Goal: Task Accomplishment & Management: Manage account settings

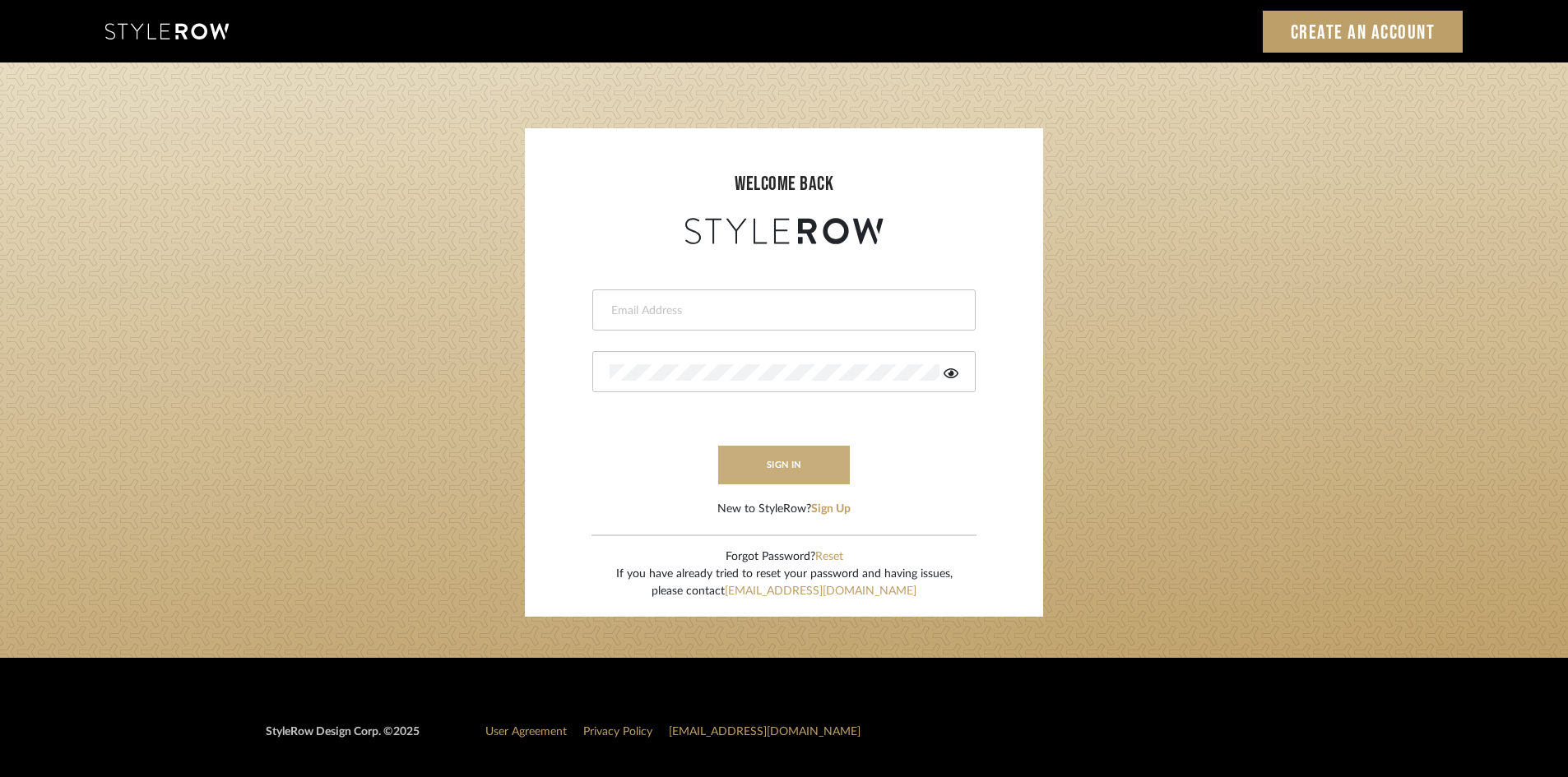
type input "afarewell@aurorafarewell.com"
click at [752, 470] on button "sign in" at bounding box center [783, 465] width 132 height 39
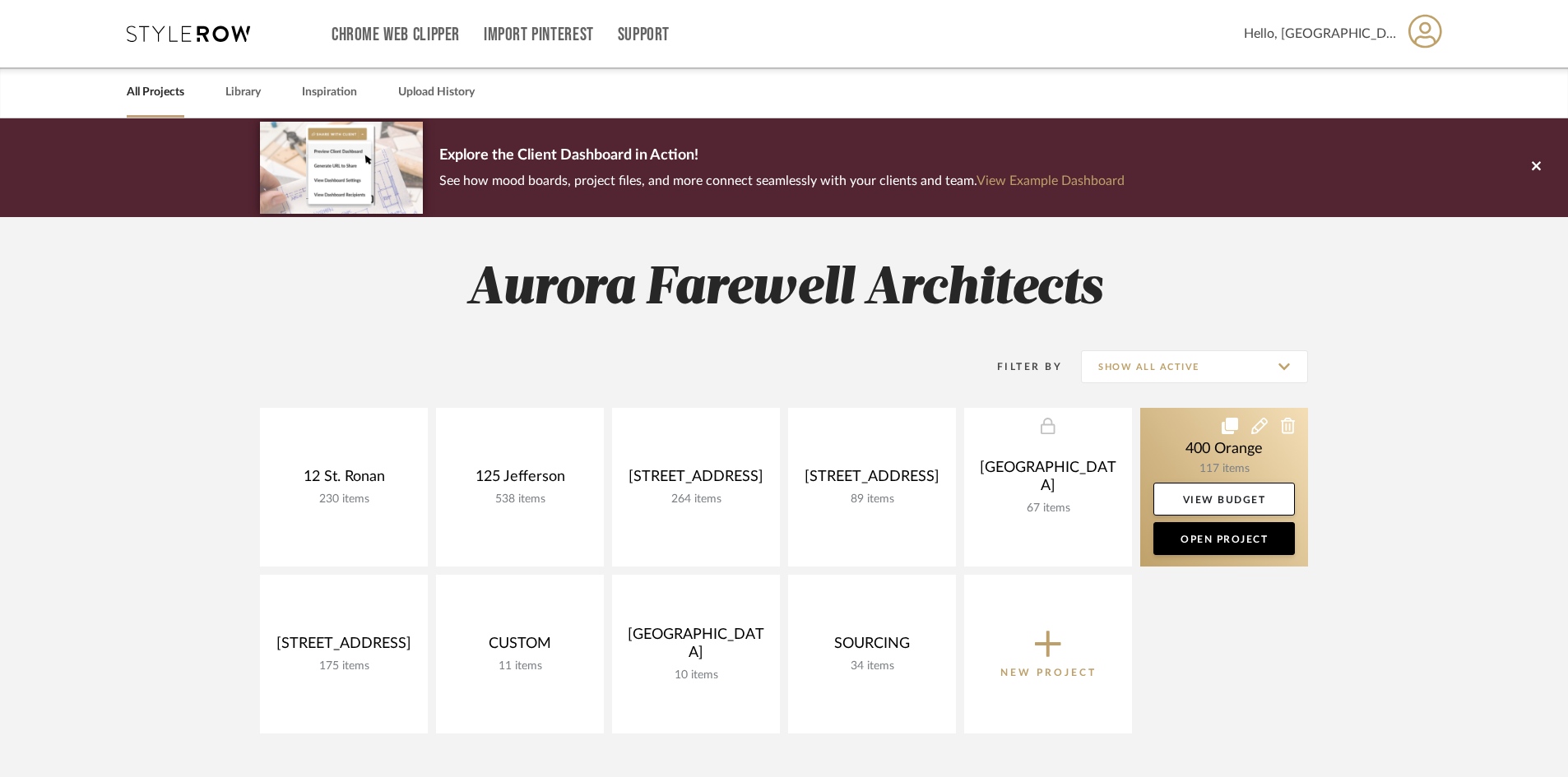
click at [1256, 460] on link at bounding box center [1224, 487] width 168 height 159
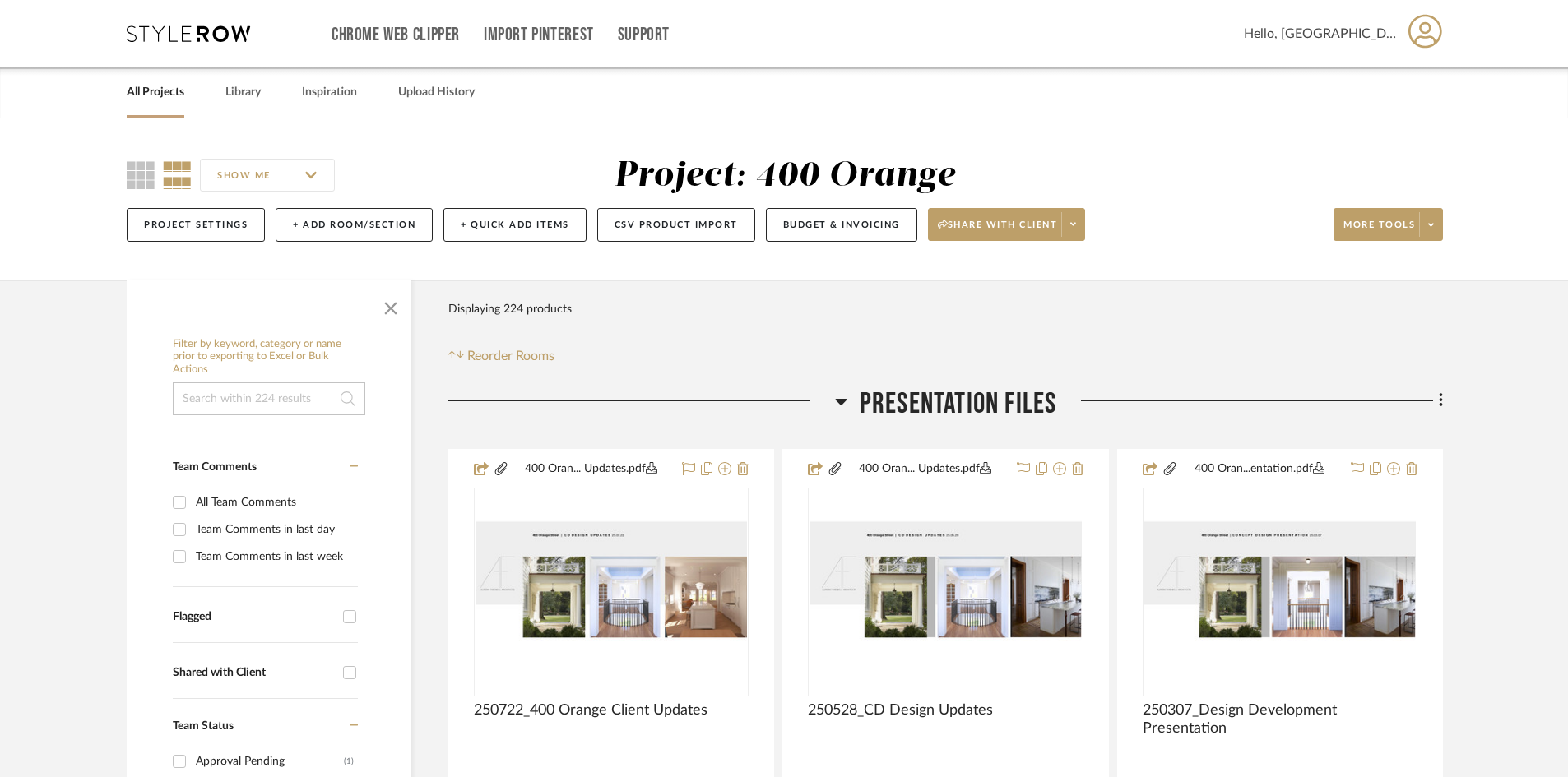
click at [1434, 46] on icon at bounding box center [1425, 31] width 34 height 34
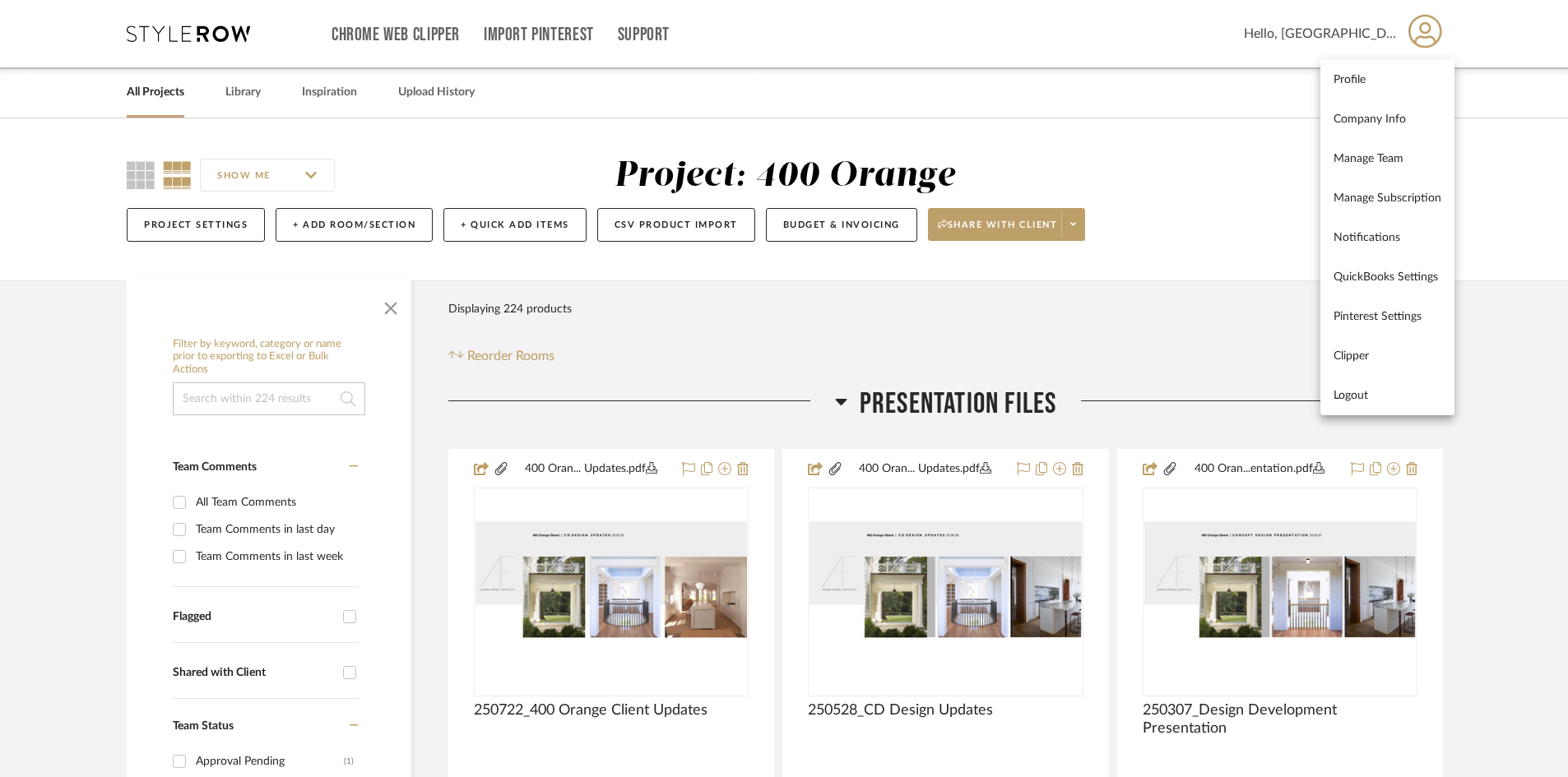
click at [1492, 142] on div at bounding box center [784, 388] width 1568 height 777
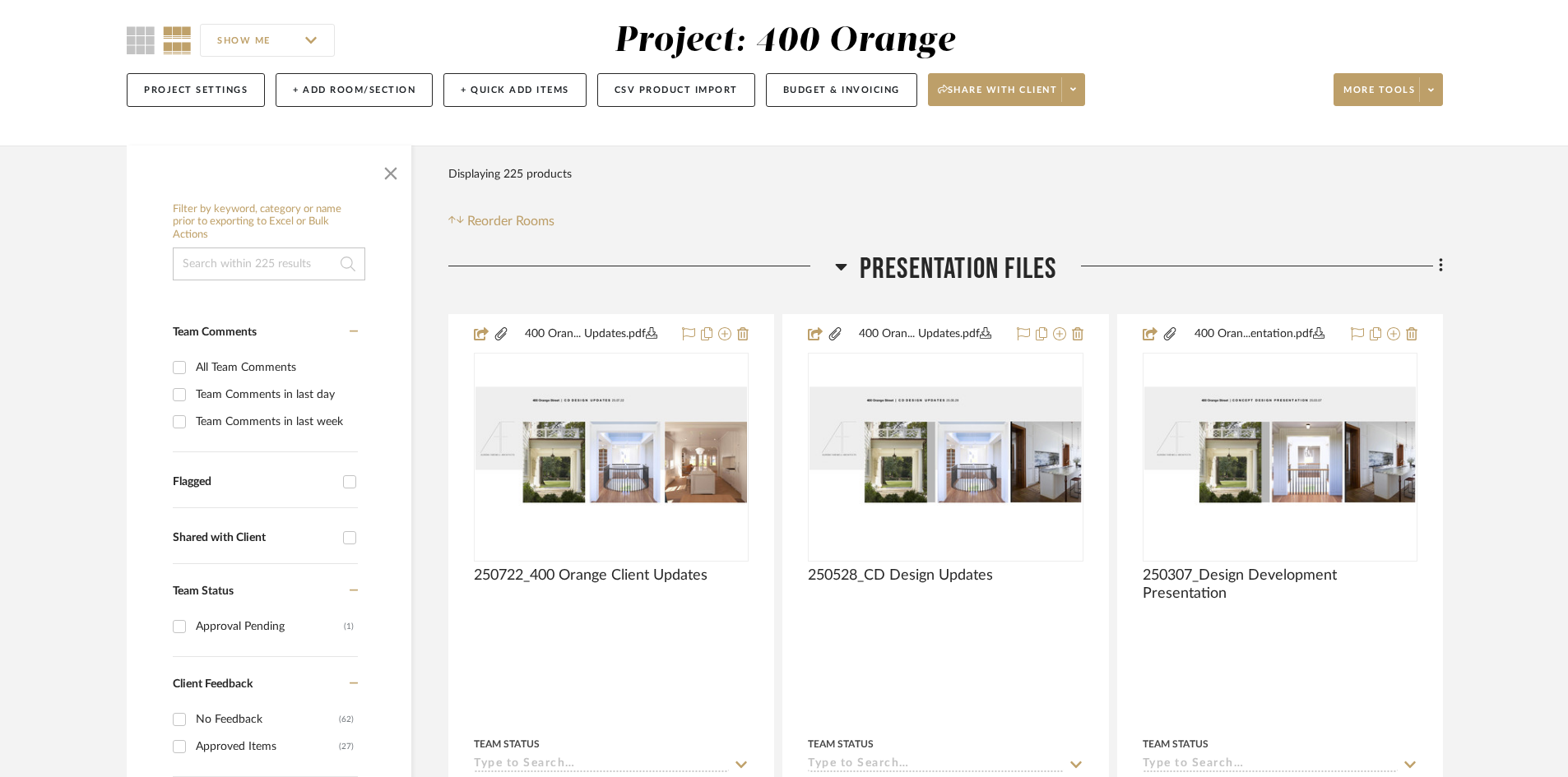
scroll to position [164, 0]
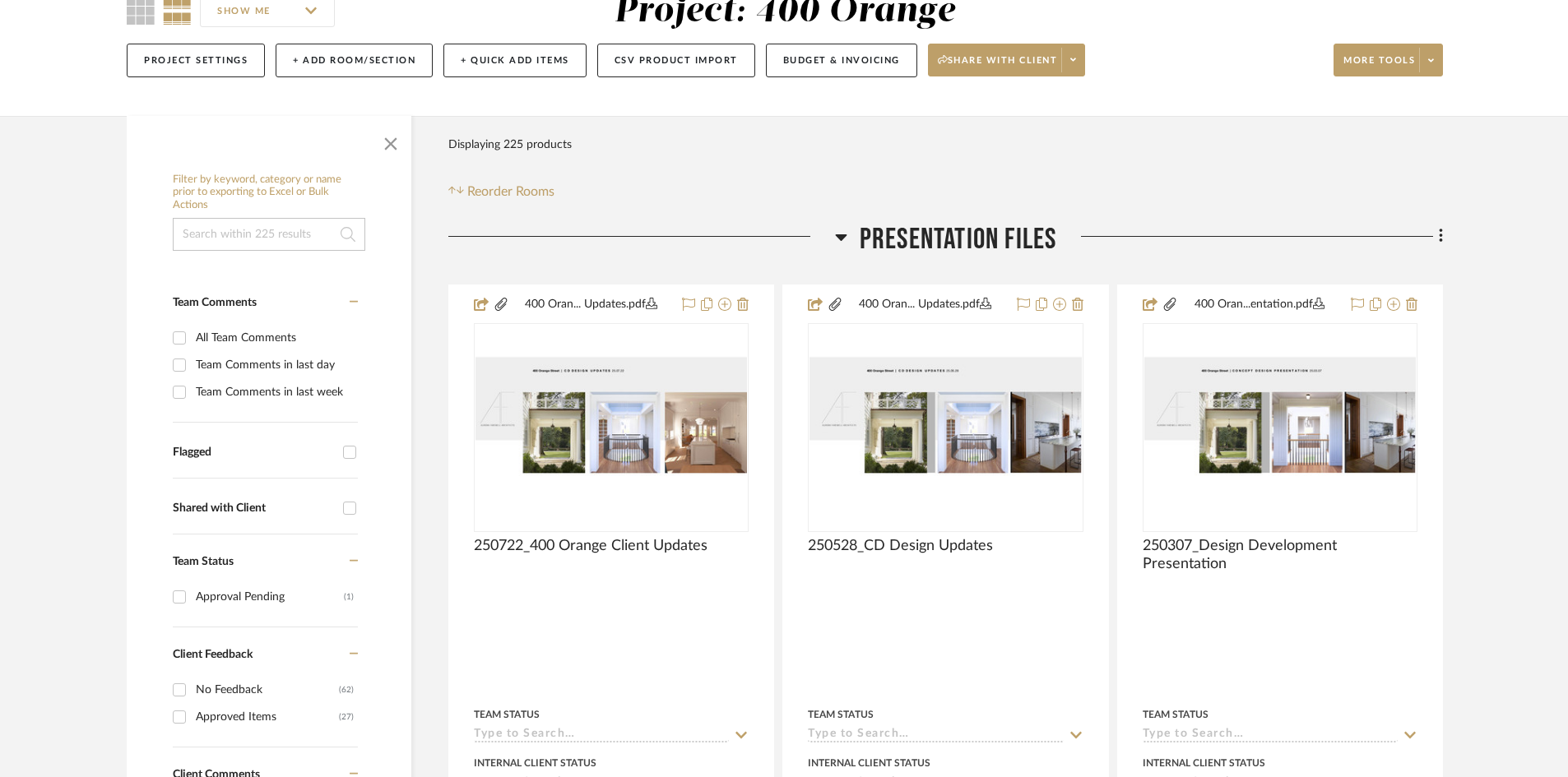
click at [256, 224] on input at bounding box center [269, 234] width 193 height 33
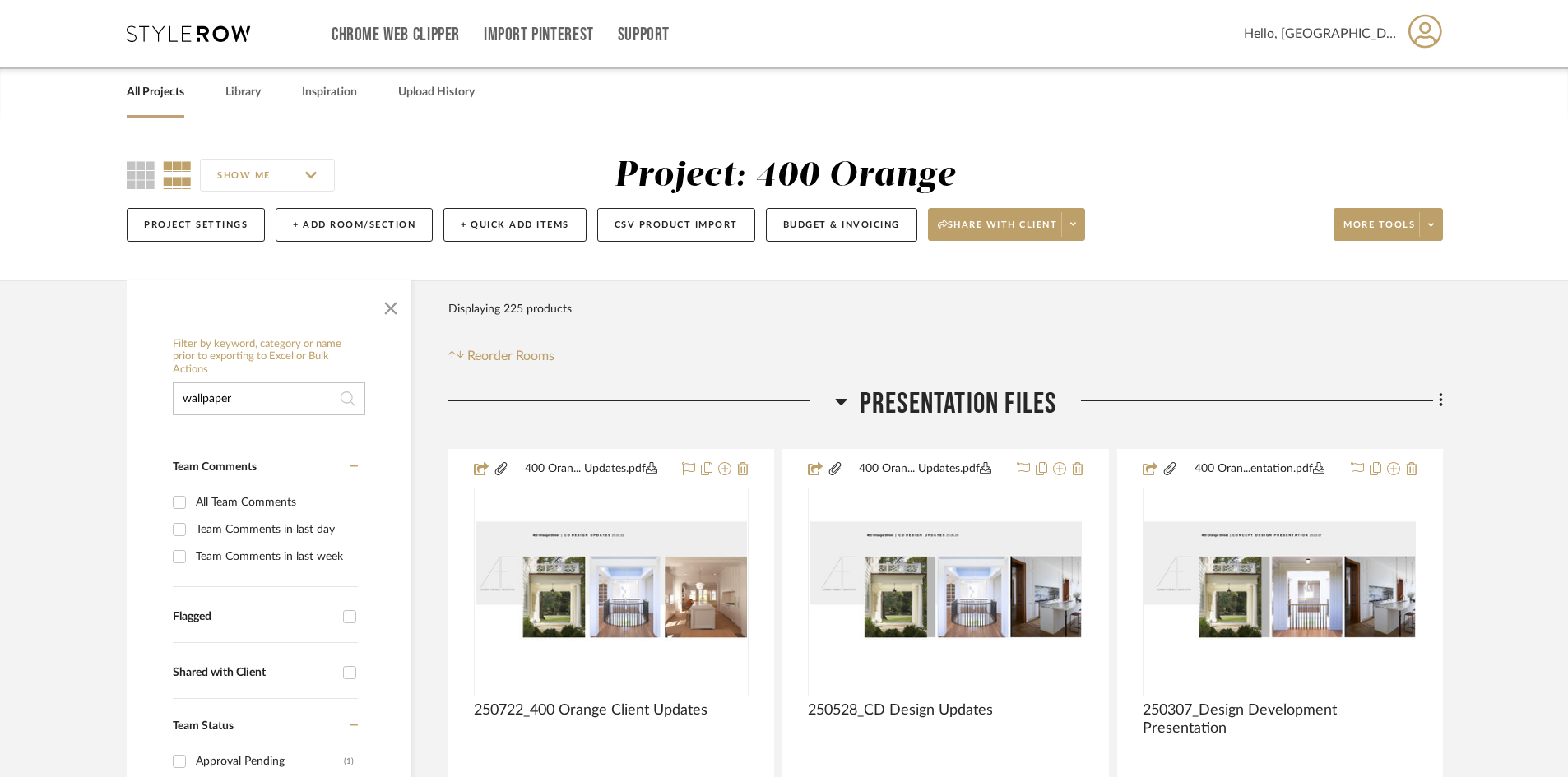
type input "wallpaper"
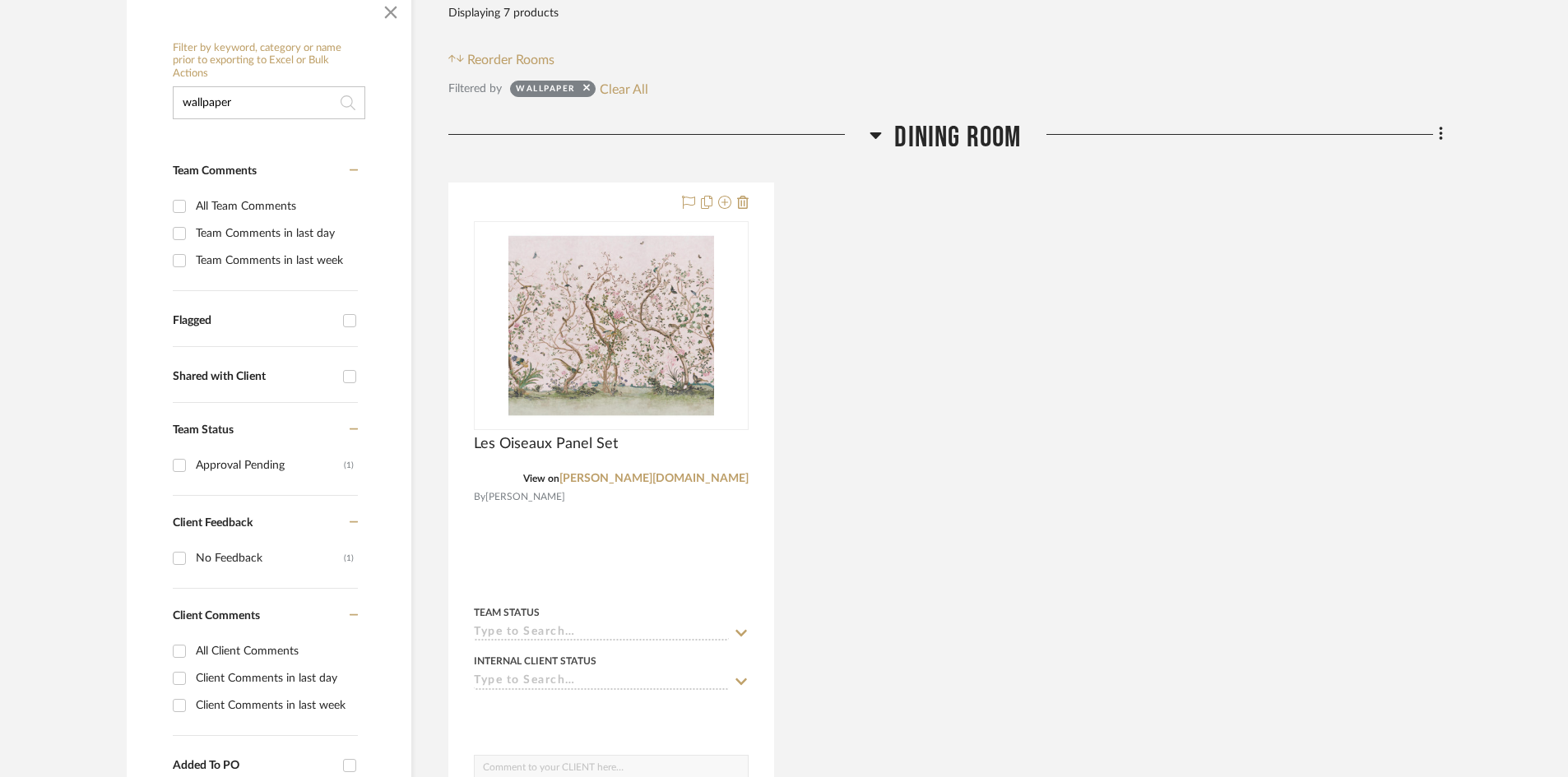
scroll to position [411, 0]
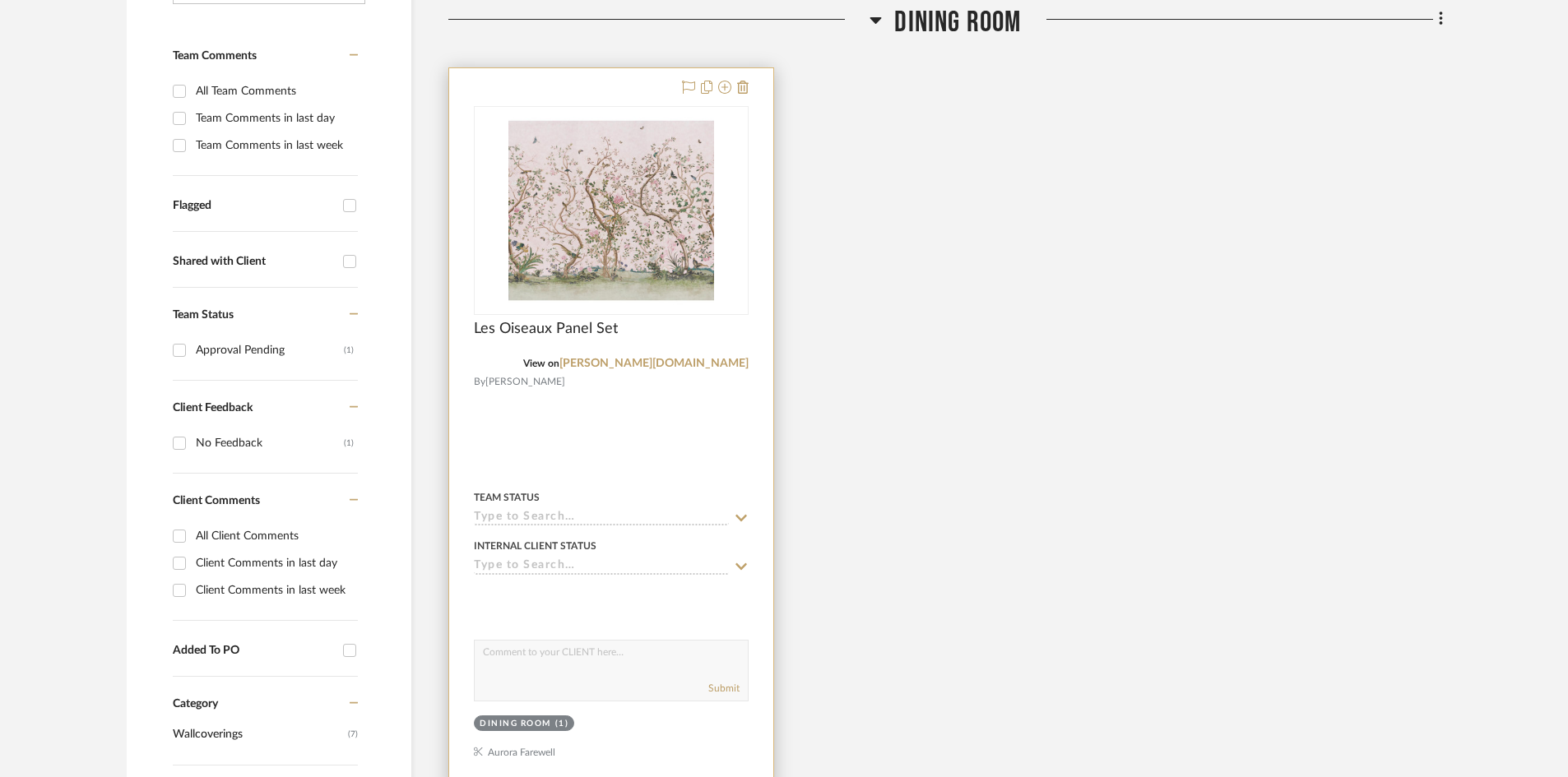
click at [0, 0] on img at bounding box center [0, 0] width 0 height 0
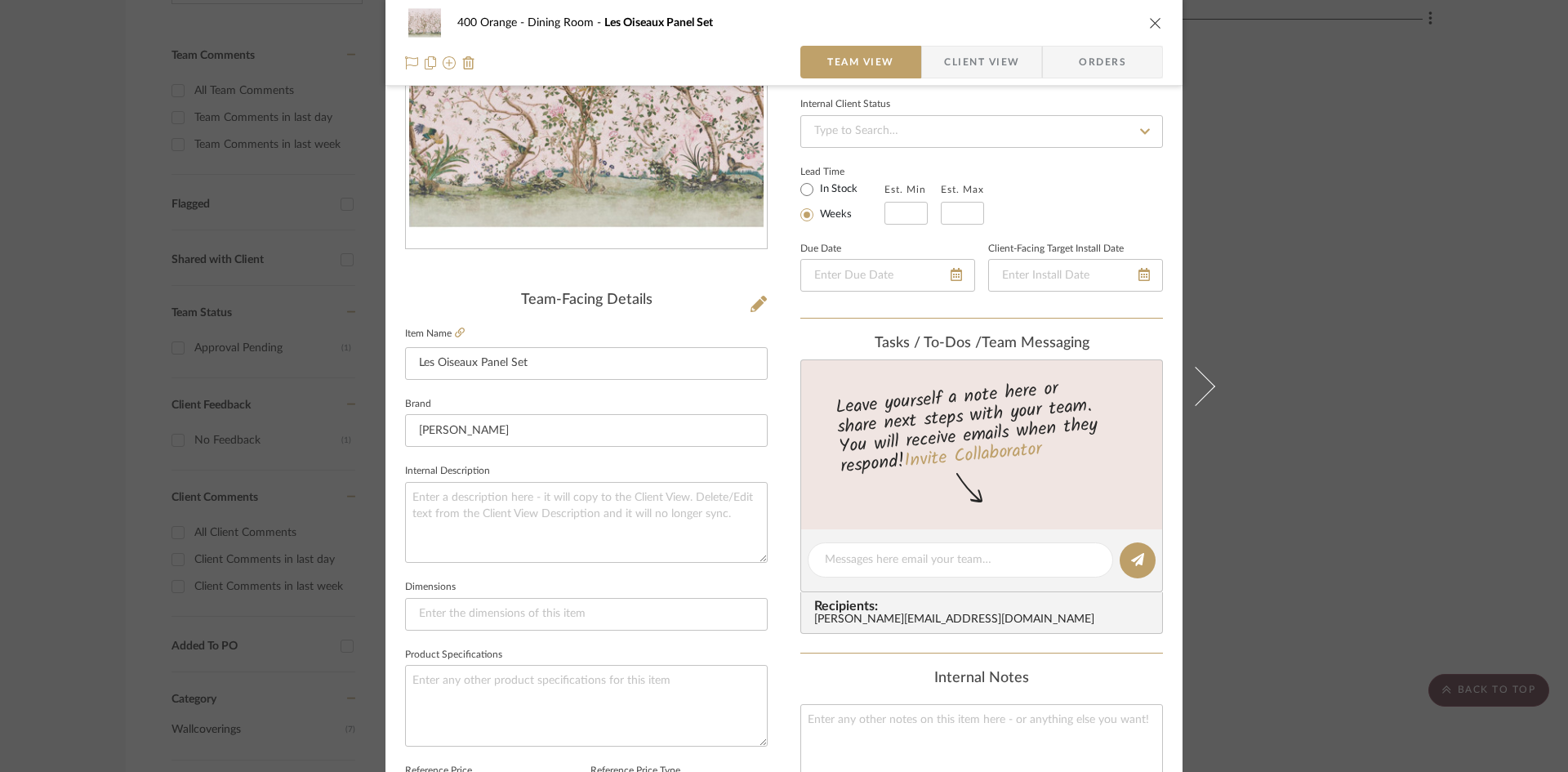
scroll to position [245, 0]
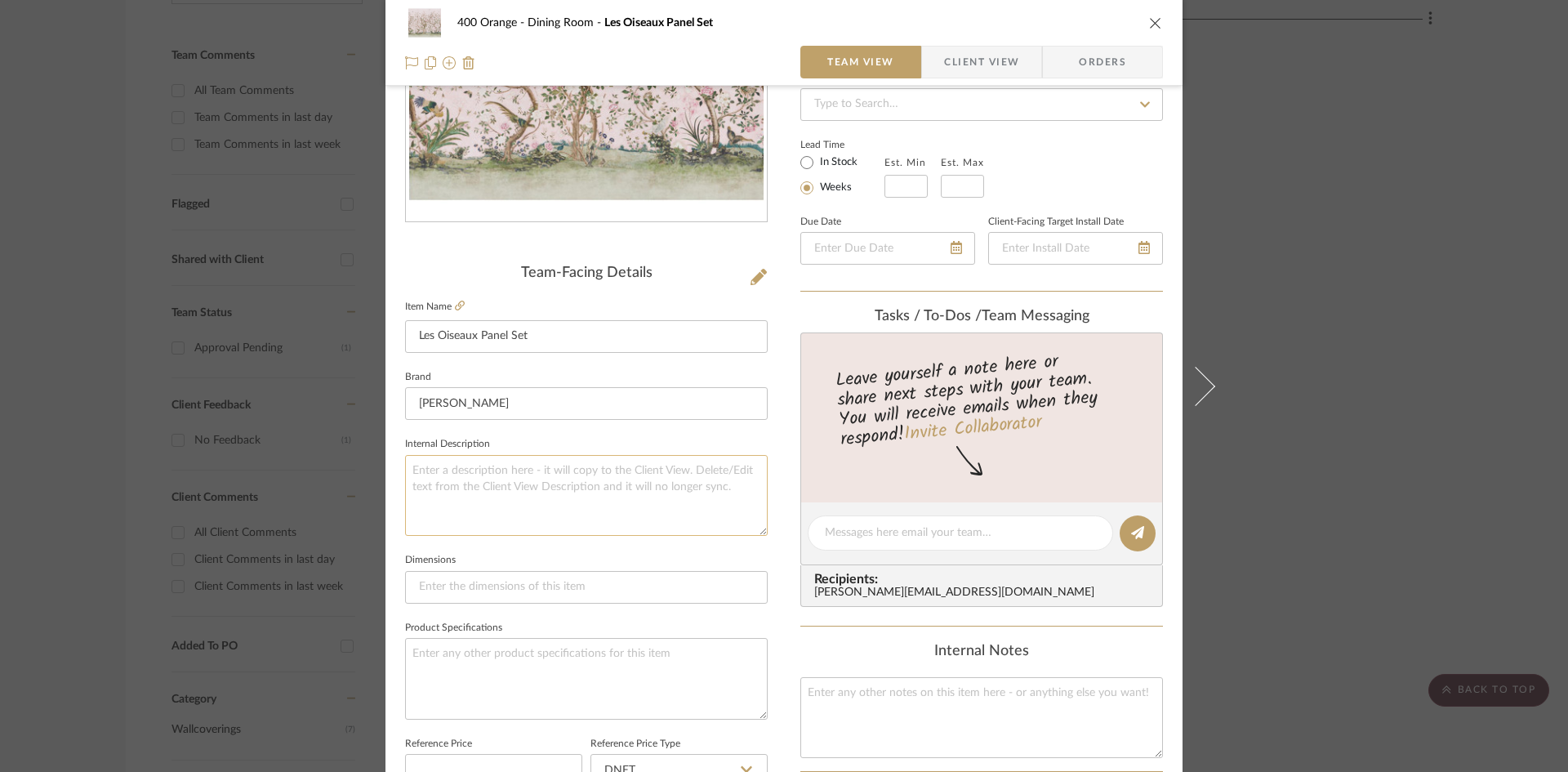
click at [562, 479] on textarea at bounding box center [586, 495] width 363 height 81
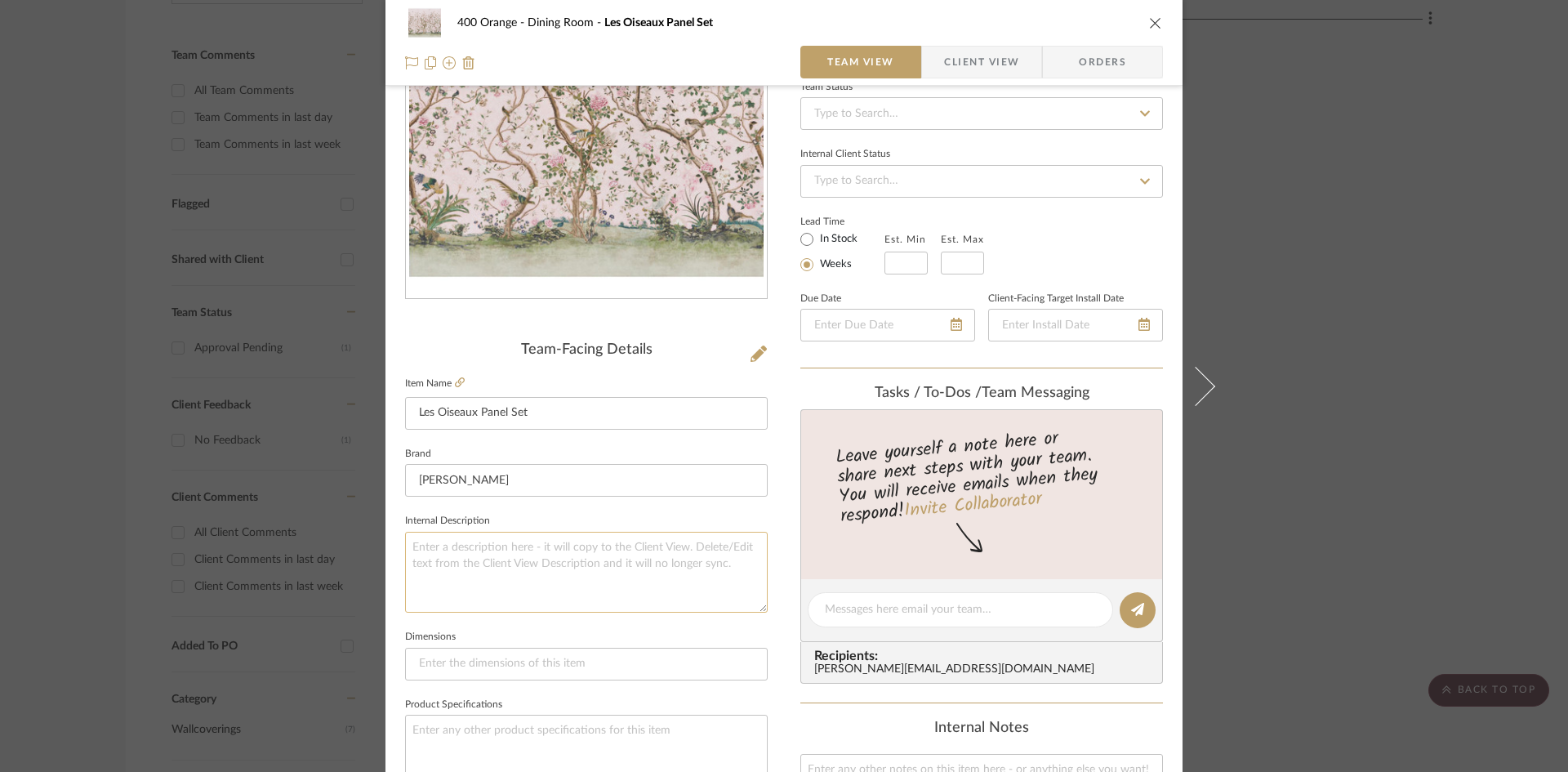
scroll to position [163, 0]
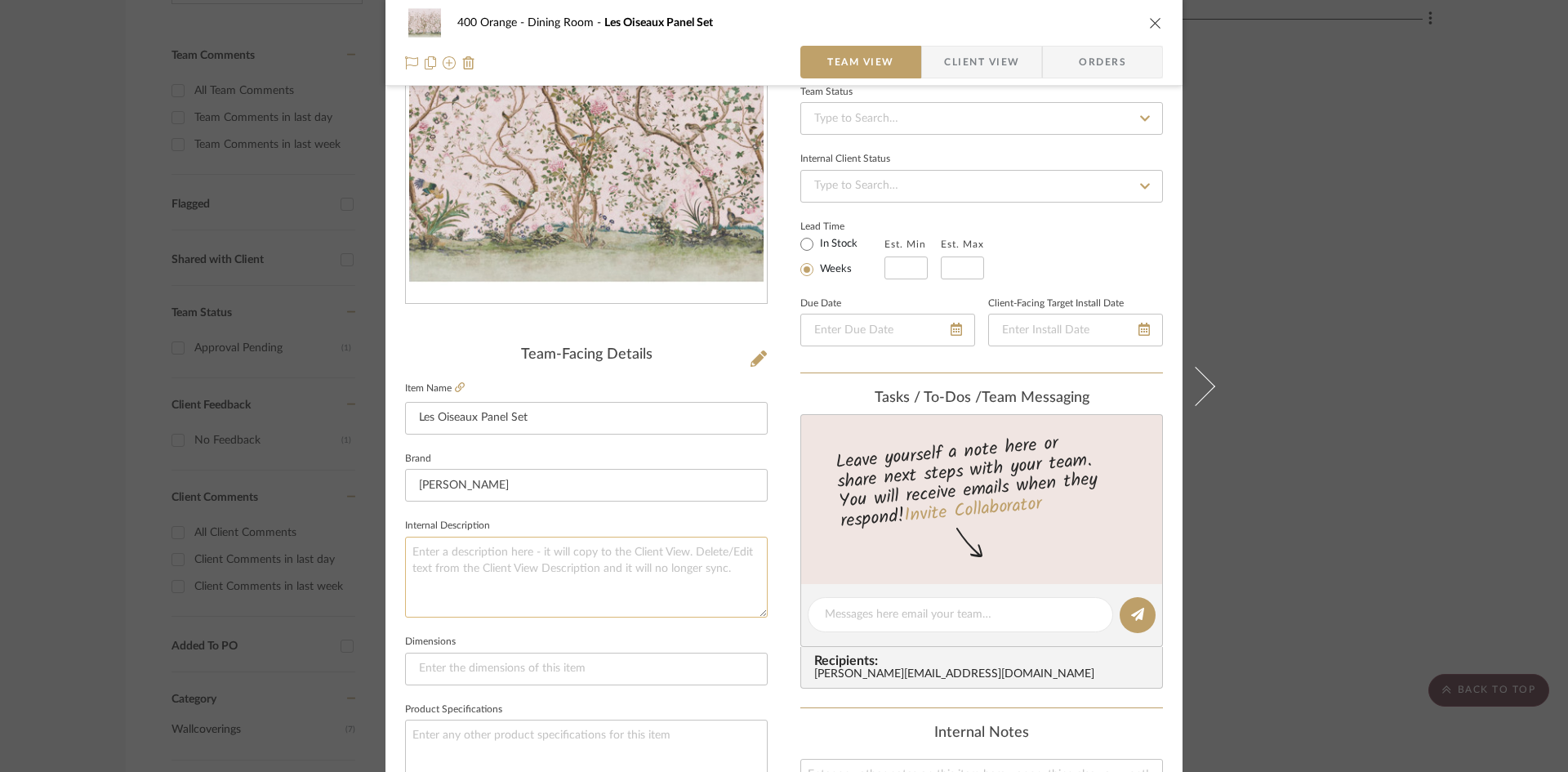
paste textarea "Mary McDonald was inspired by an antique screen in her personal collection when…"
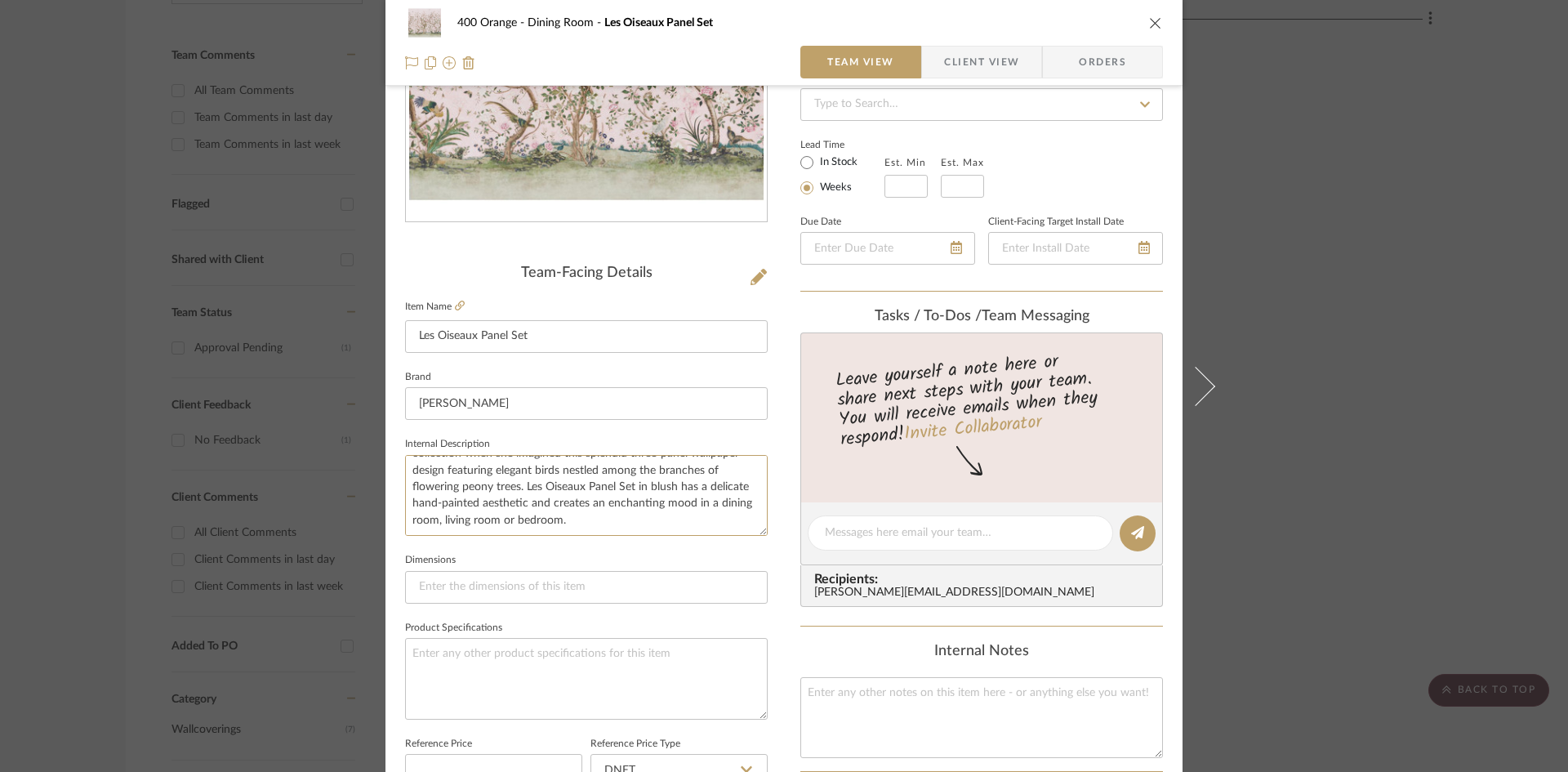
scroll to position [327, 0]
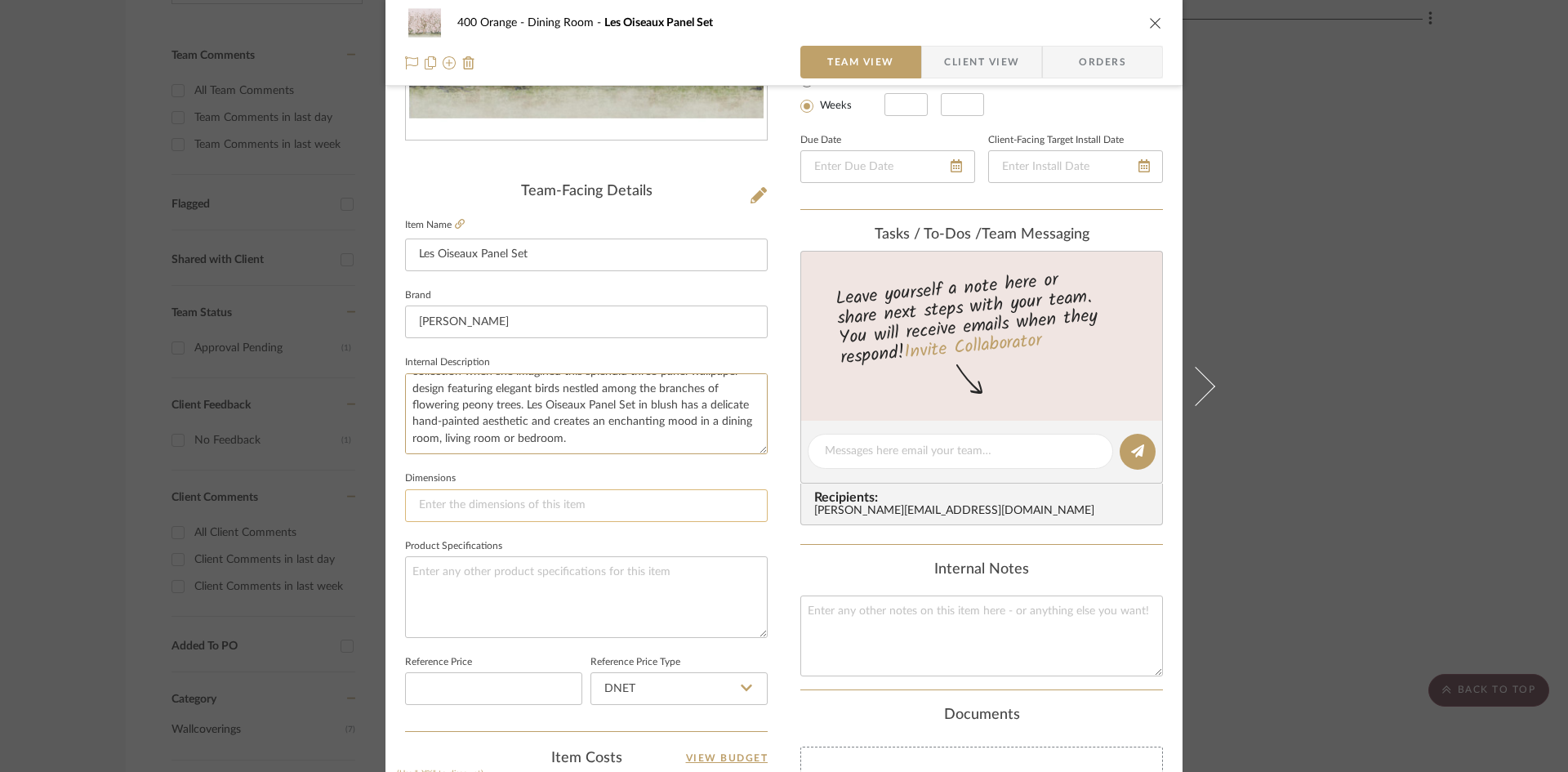
type textarea "Mary McDonald was inspired by an antique screen in her personal collection when…"
click at [631, 503] on input at bounding box center [586, 505] width 363 height 32
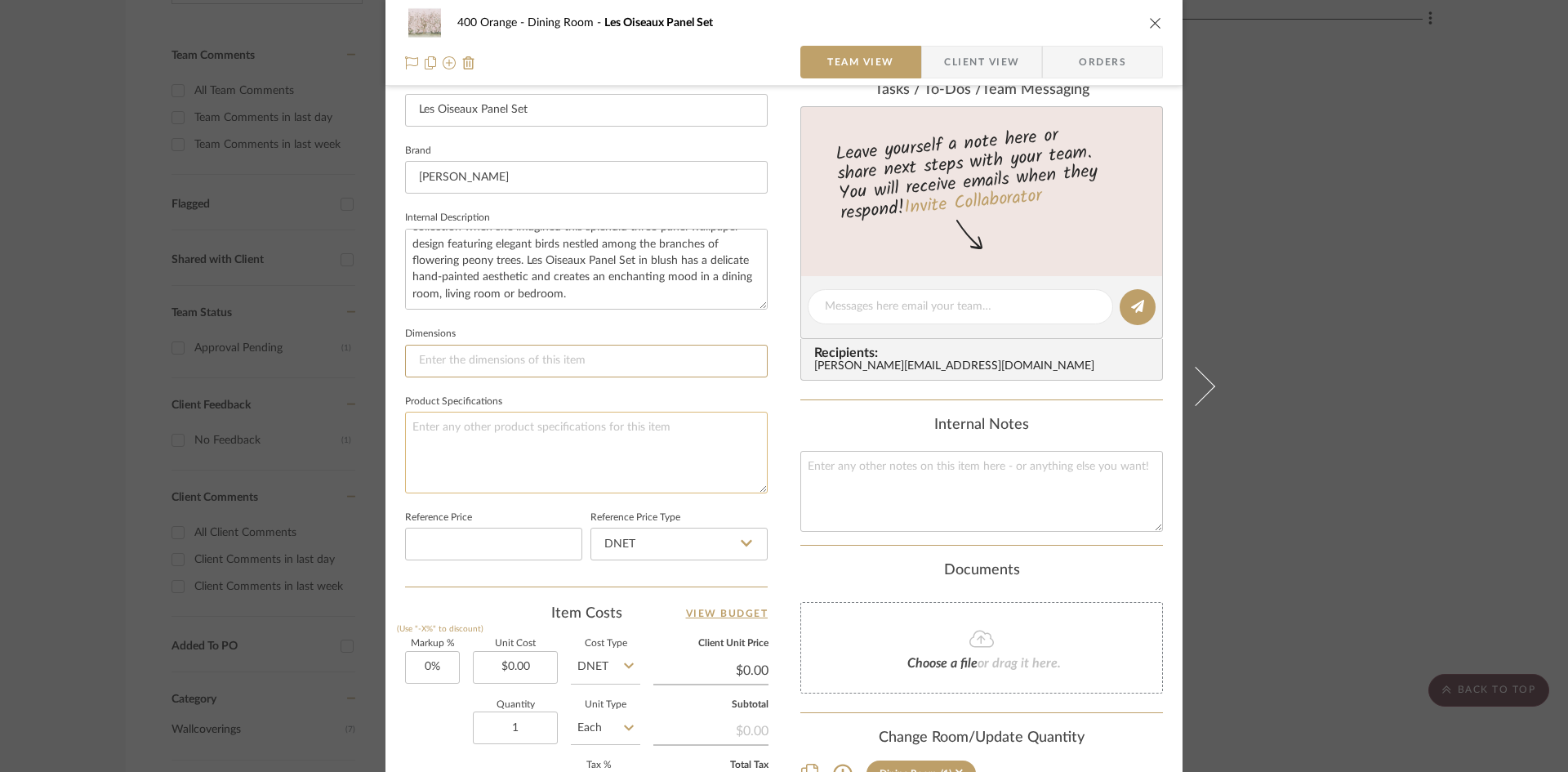
scroll to position [490, 0]
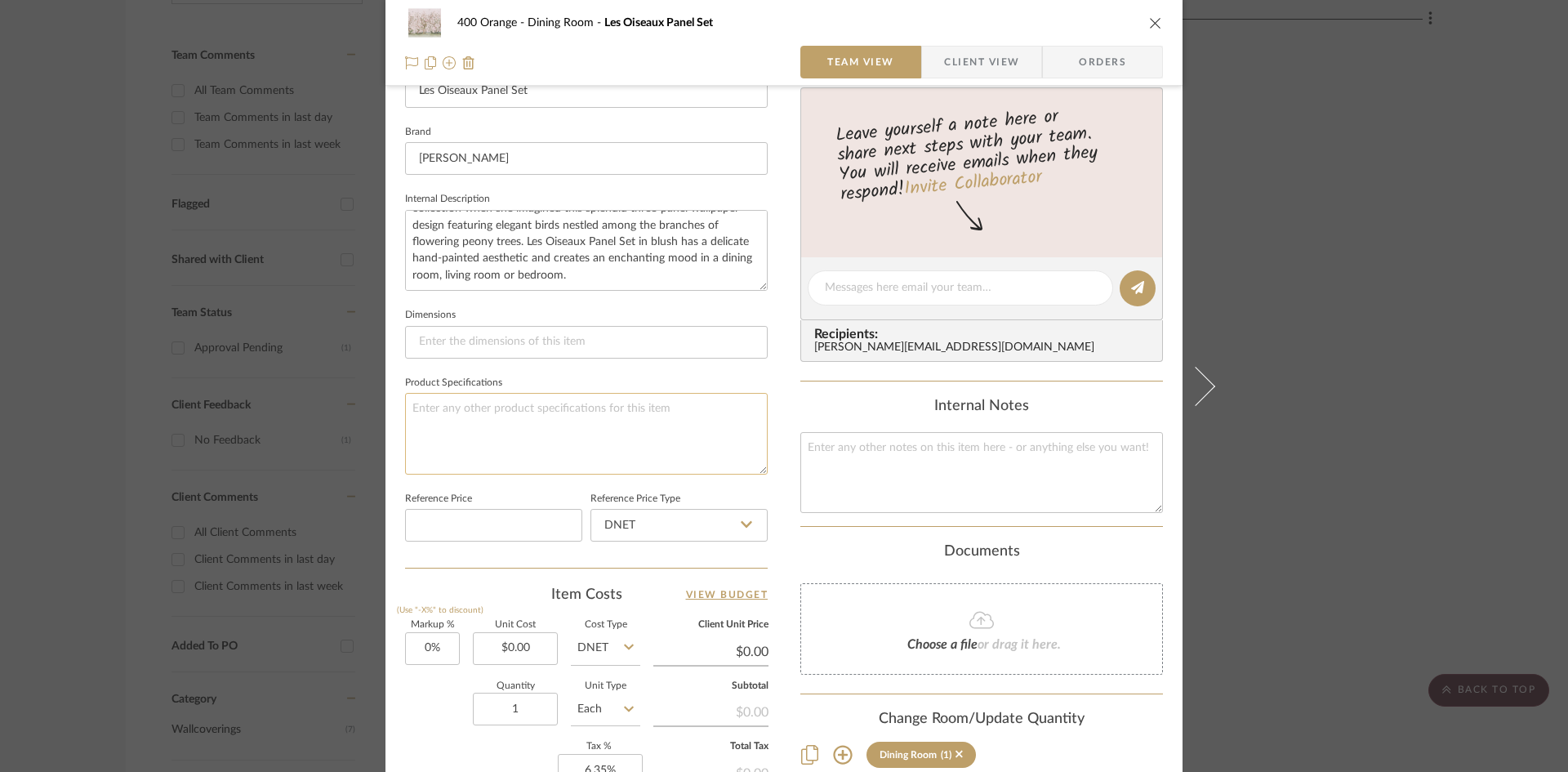
click at [472, 430] on textarea at bounding box center [586, 433] width 363 height 81
type textarea "Single panel width -"
type textarea "Single panel width -54""
type textarea "Single panel width -54" Panel length -"
type textarea "Single panel width -54" Panel length - 144""
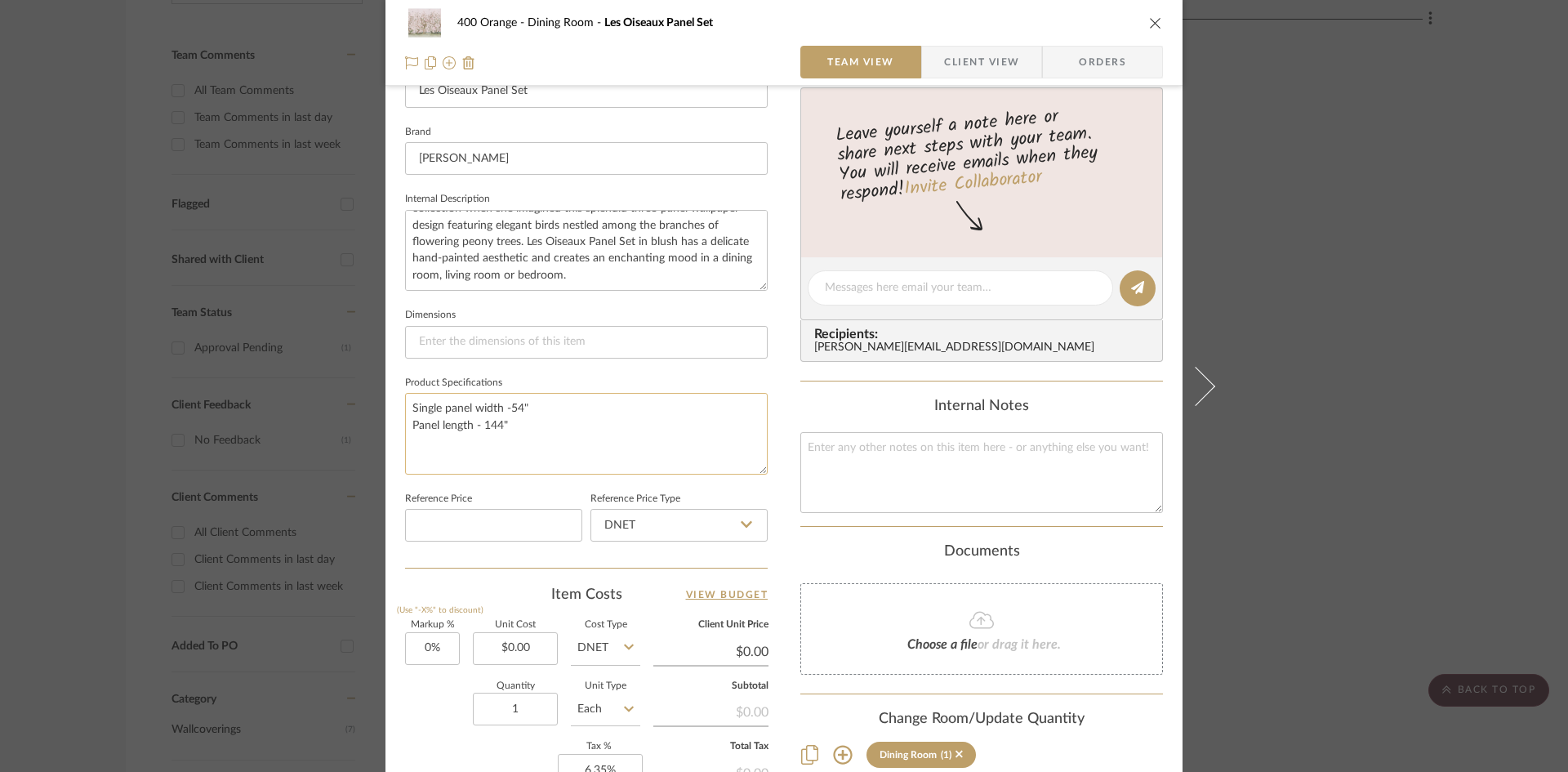
click at [530, 436] on textarea "Single panel width -54" Panel length - 144"" at bounding box center [586, 433] width 363 height 81
click at [530, 438] on textarea "Single panel width -54" Panel length - 144"" at bounding box center [586, 433] width 363 height 81
click at [529, 443] on textarea "Single panel width -54" Panel length - 144"" at bounding box center [586, 433] width 363 height 81
type textarea "Single panel width -54" Panel length - 144" Full panel"
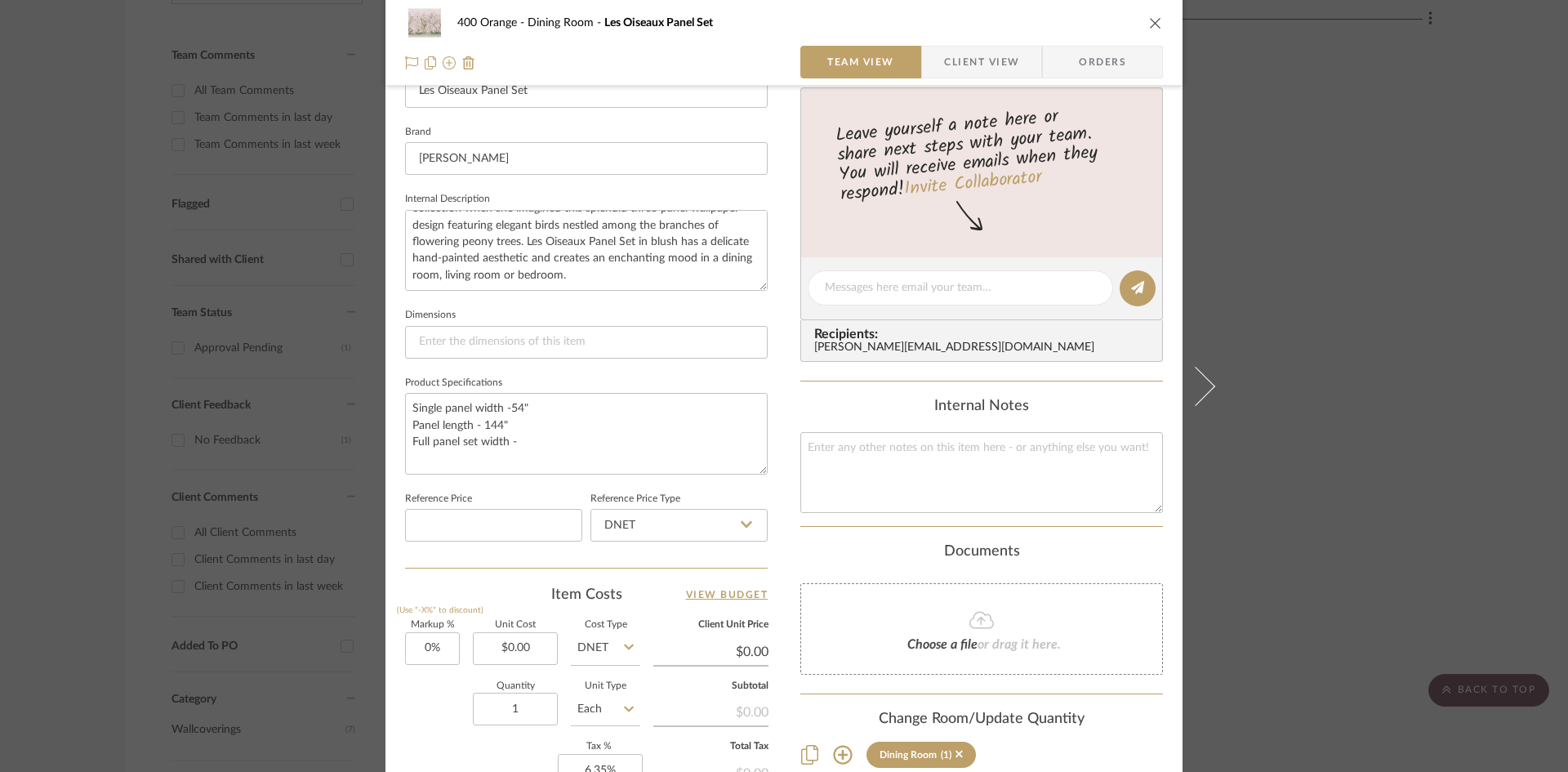
type textarea "Single panel width -54" Panel length - 144" Full panel set width -"
type textarea "Single panel width -54" Panel length - 144" Full panel set width -162""
type textarea "Single panel width -54" Panel length - 144" Full panel set width -162" Horizont…"
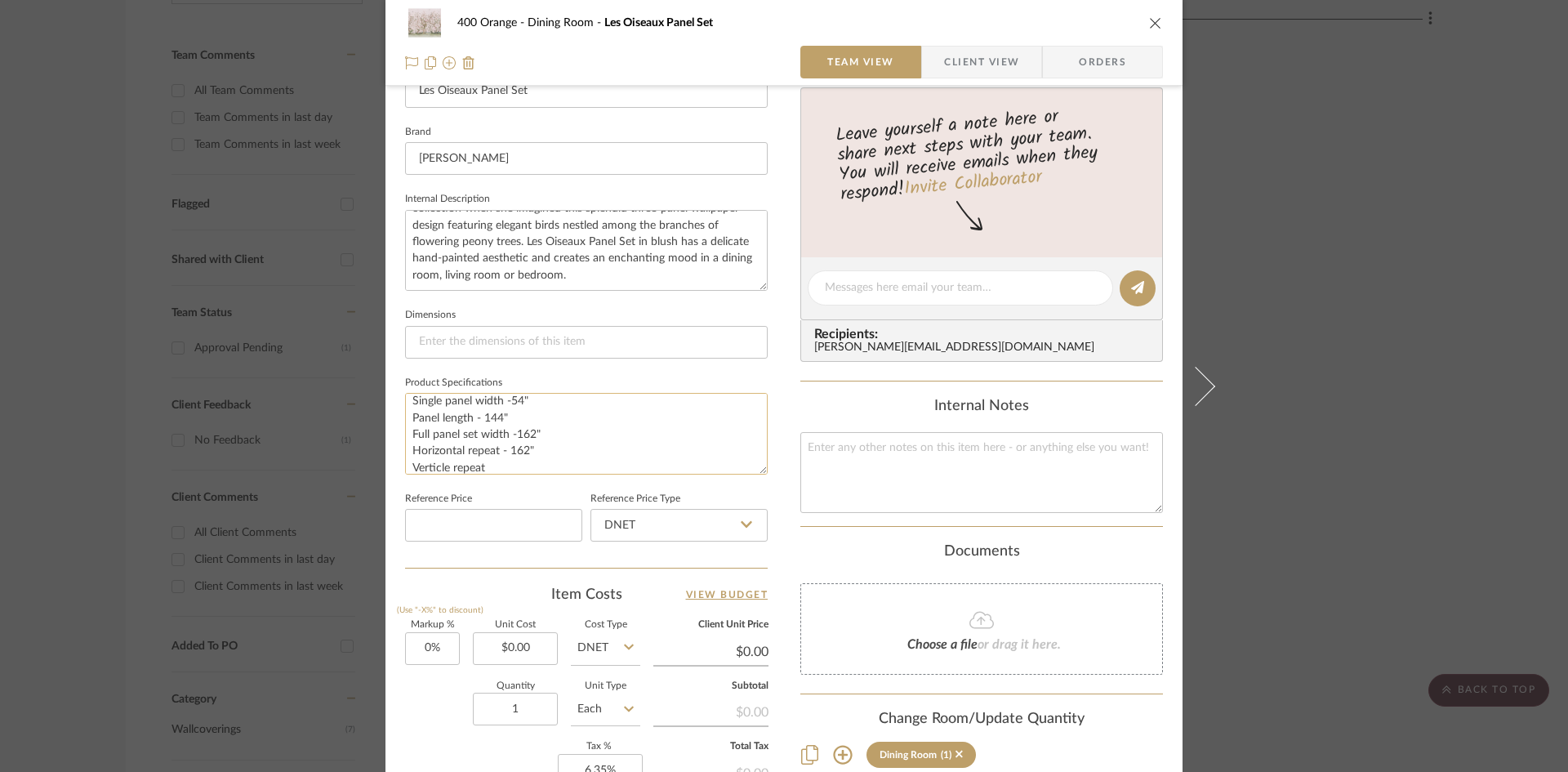
click at [427, 468] on textarea "Single panel width -54" Panel length - 144" Full panel set width -162" Horizont…" at bounding box center [586, 433] width 363 height 81
click at [493, 467] on textarea "Single panel width -54" Panel length - 144" Full panel set width -162" Horizont…" at bounding box center [586, 433] width 363 height 81
type textarea "Single panel width -54" Panel length - 144" Full panel set width -162" Horizont…"
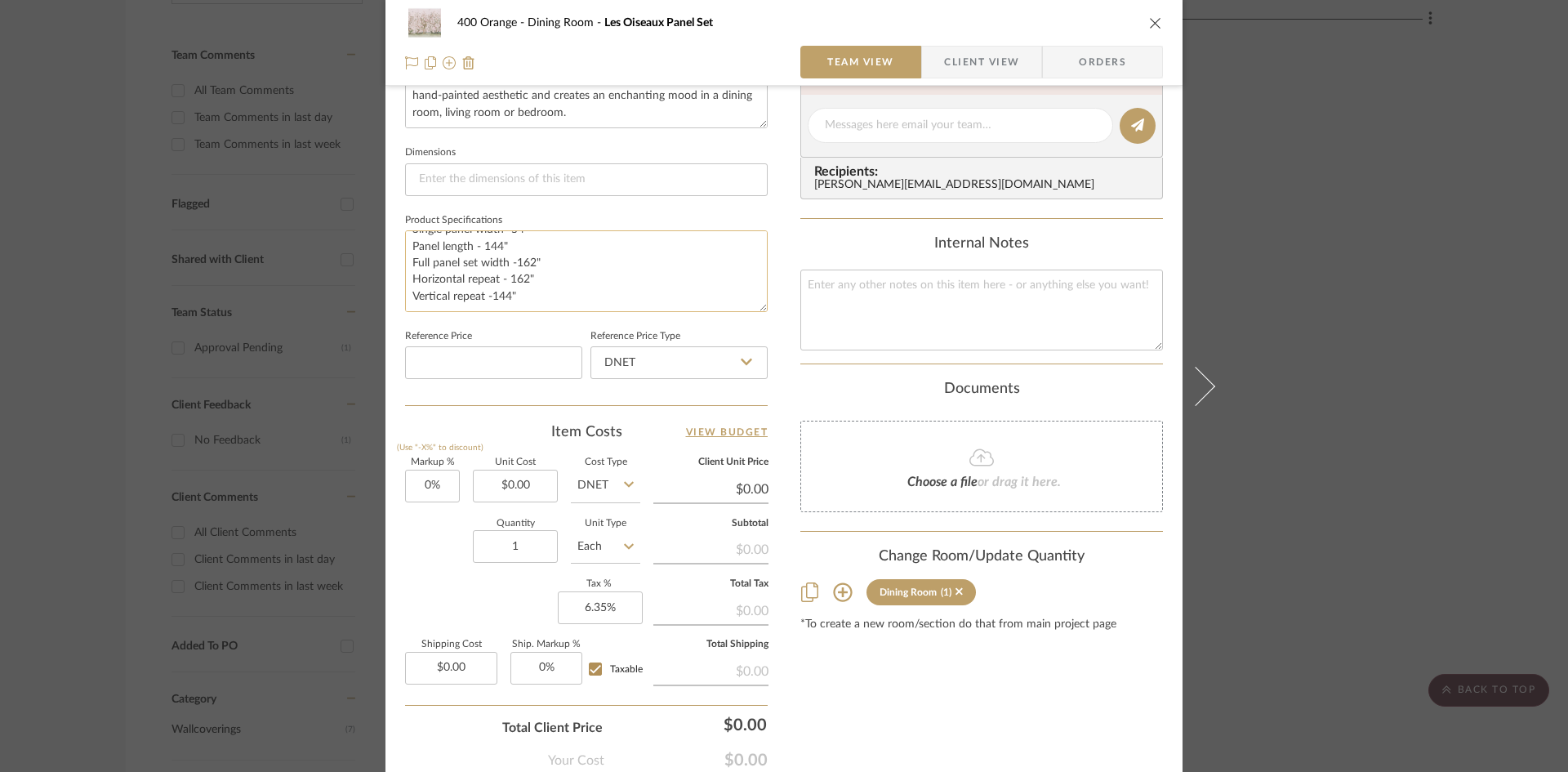
scroll to position [654, 0]
click at [532, 368] on input at bounding box center [493, 361] width 177 height 32
type input "$448.00"
click at [477, 431] on div "Item Costs View Budget" at bounding box center [586, 432] width 363 height 20
click at [583, 476] on input "DNET" at bounding box center [605, 485] width 69 height 32
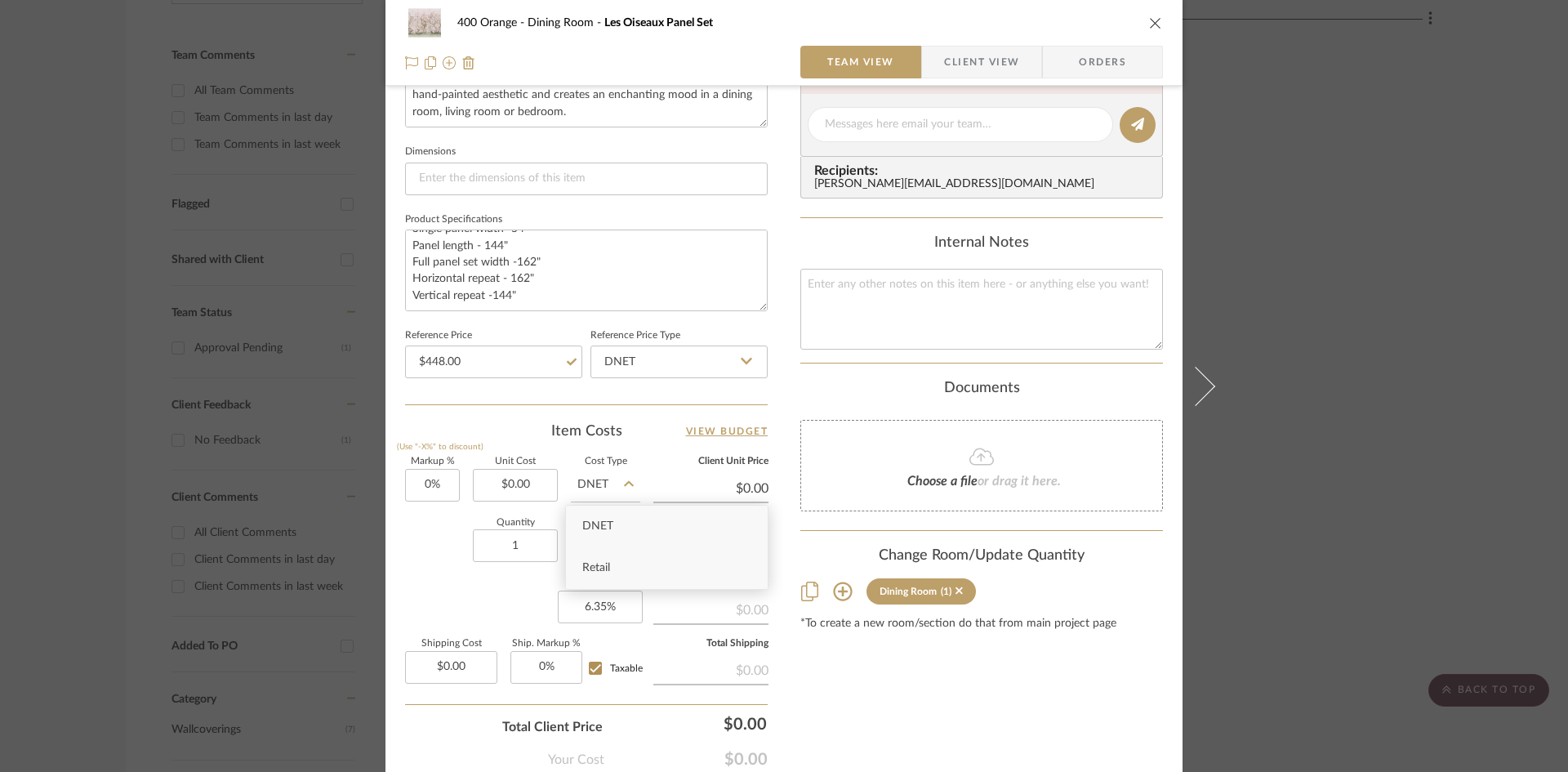
click at [597, 572] on span "Retail" at bounding box center [596, 568] width 27 height 12
type input "Retail"
click at [519, 487] on input "0.00" at bounding box center [516, 485] width 85 height 32
type input "$672.00"
click at [409, 556] on div "Quantity 1 Unit Type Each" at bounding box center [522, 548] width 235 height 58
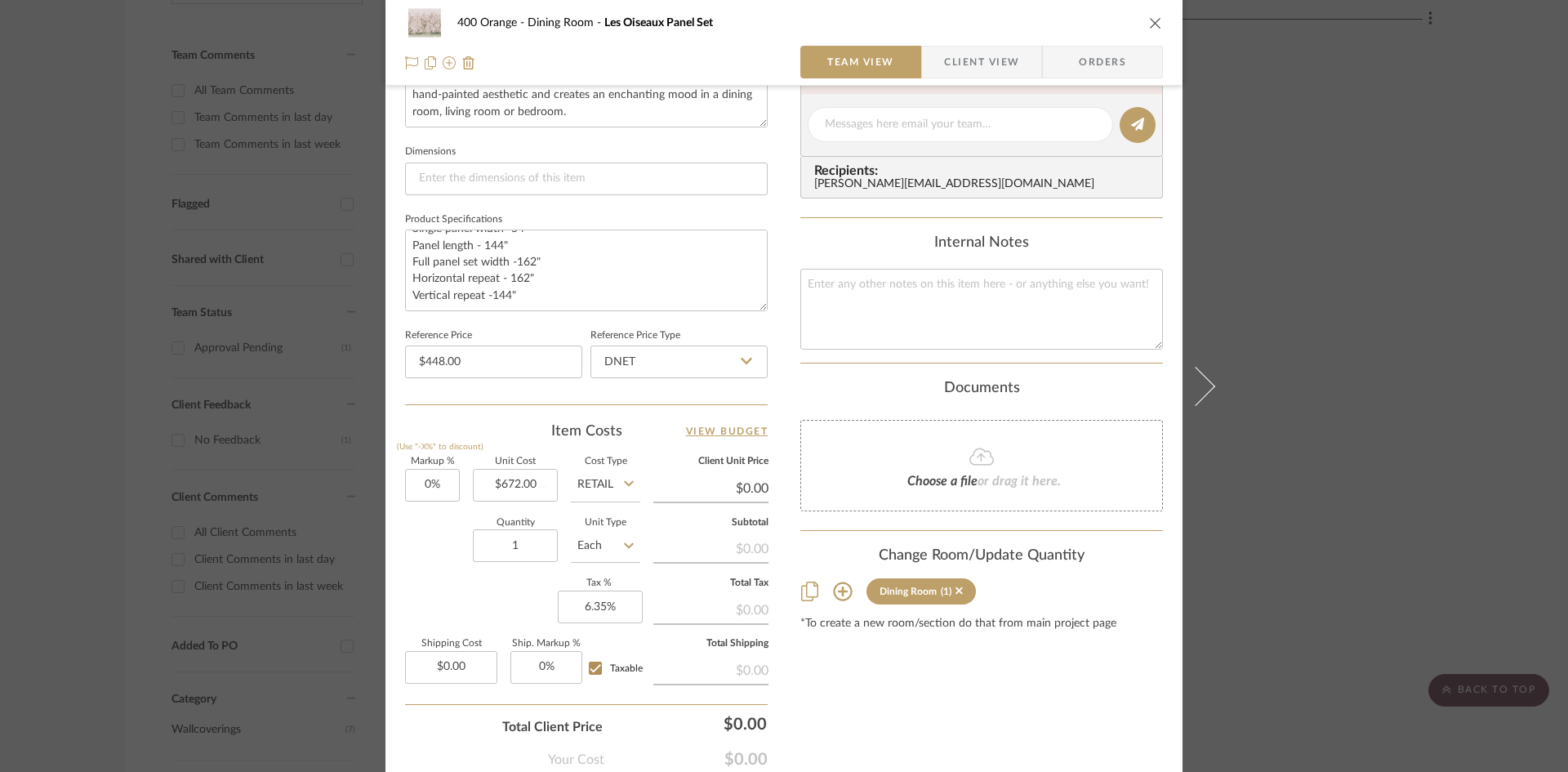
type input "$672.00"
click at [527, 551] on input "1" at bounding box center [516, 545] width 85 height 32
type input "15"
click at [454, 571] on div "Quantity 15 Unit Type Each" at bounding box center [522, 548] width 235 height 58
click at [624, 547] on icon at bounding box center [629, 546] width 10 height 13
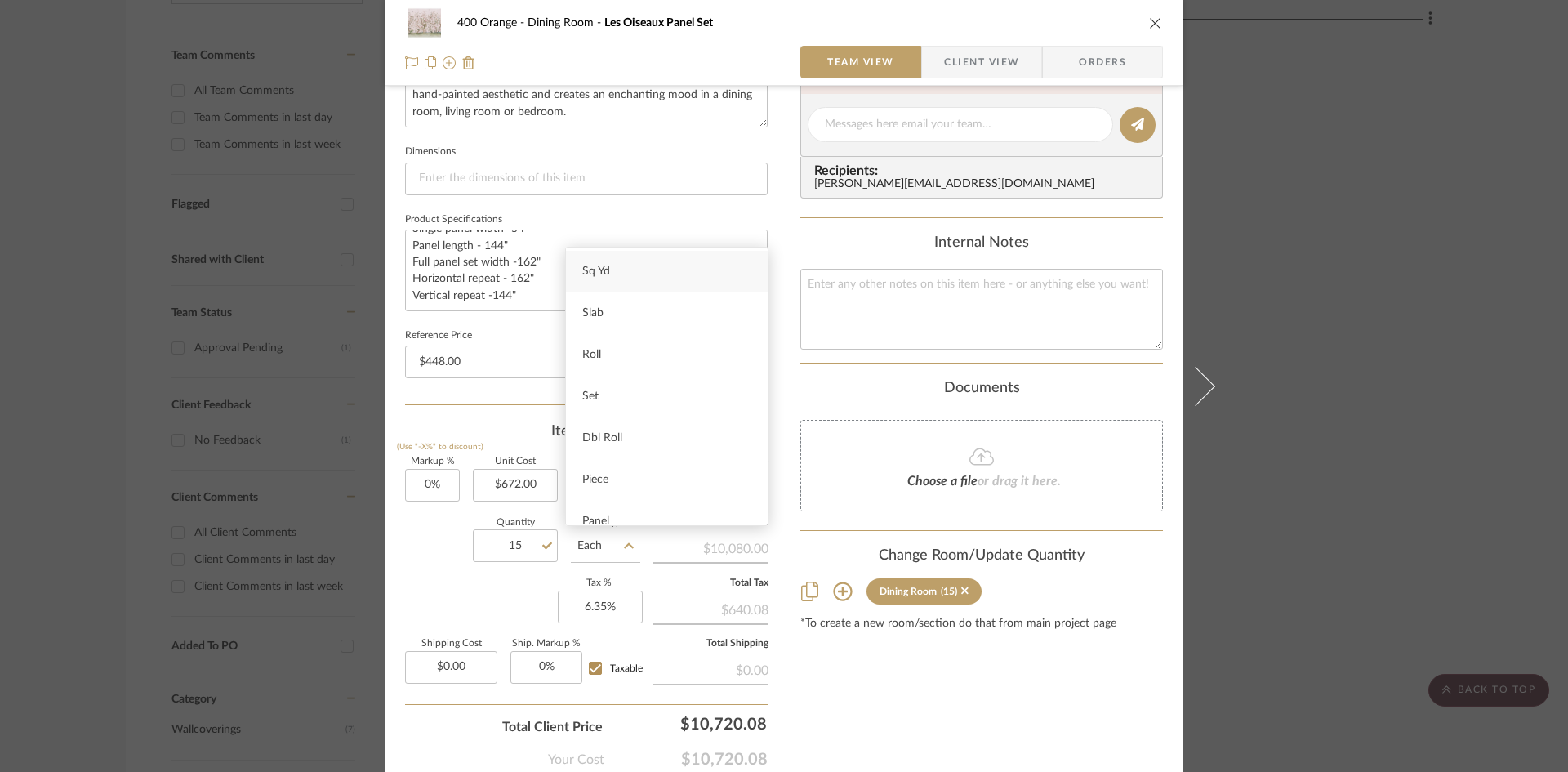
scroll to position [245, 0]
click at [665, 443] on div "Panel" at bounding box center [667, 440] width 202 height 42
type input "Panel"
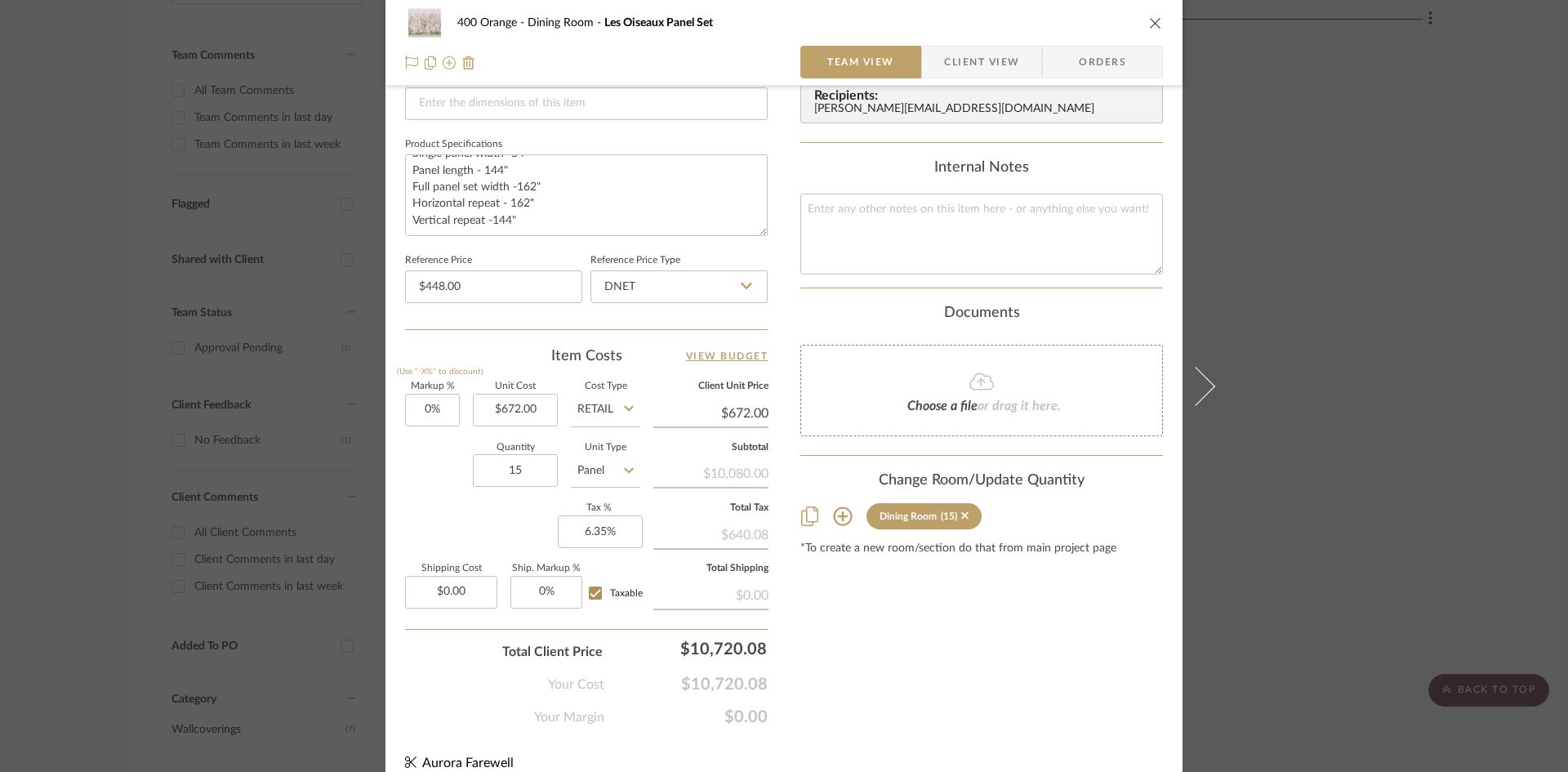
scroll to position [749, 0]
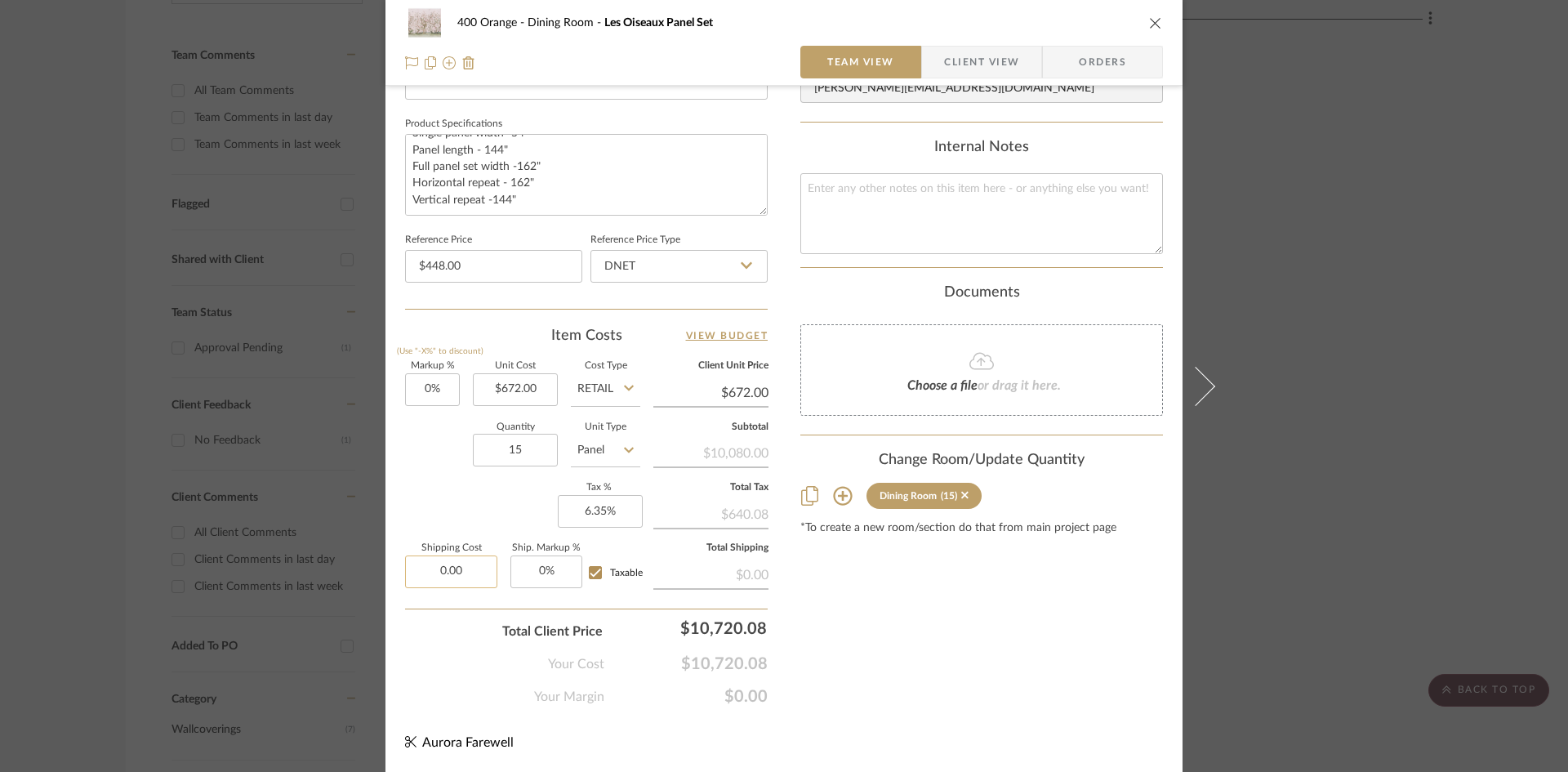
click at [461, 567] on input "0.00" at bounding box center [451, 572] width 92 height 32
type input "$276.00"
click at [483, 569] on input "276.00" at bounding box center [451, 572] width 92 height 32
type input "$276.81"
click at [454, 487] on div "Markup % (Use "-X%" to discount) 0% Unit Cost $672.00 Cost Type Retail Client U…" at bounding box center [586, 481] width 363 height 239
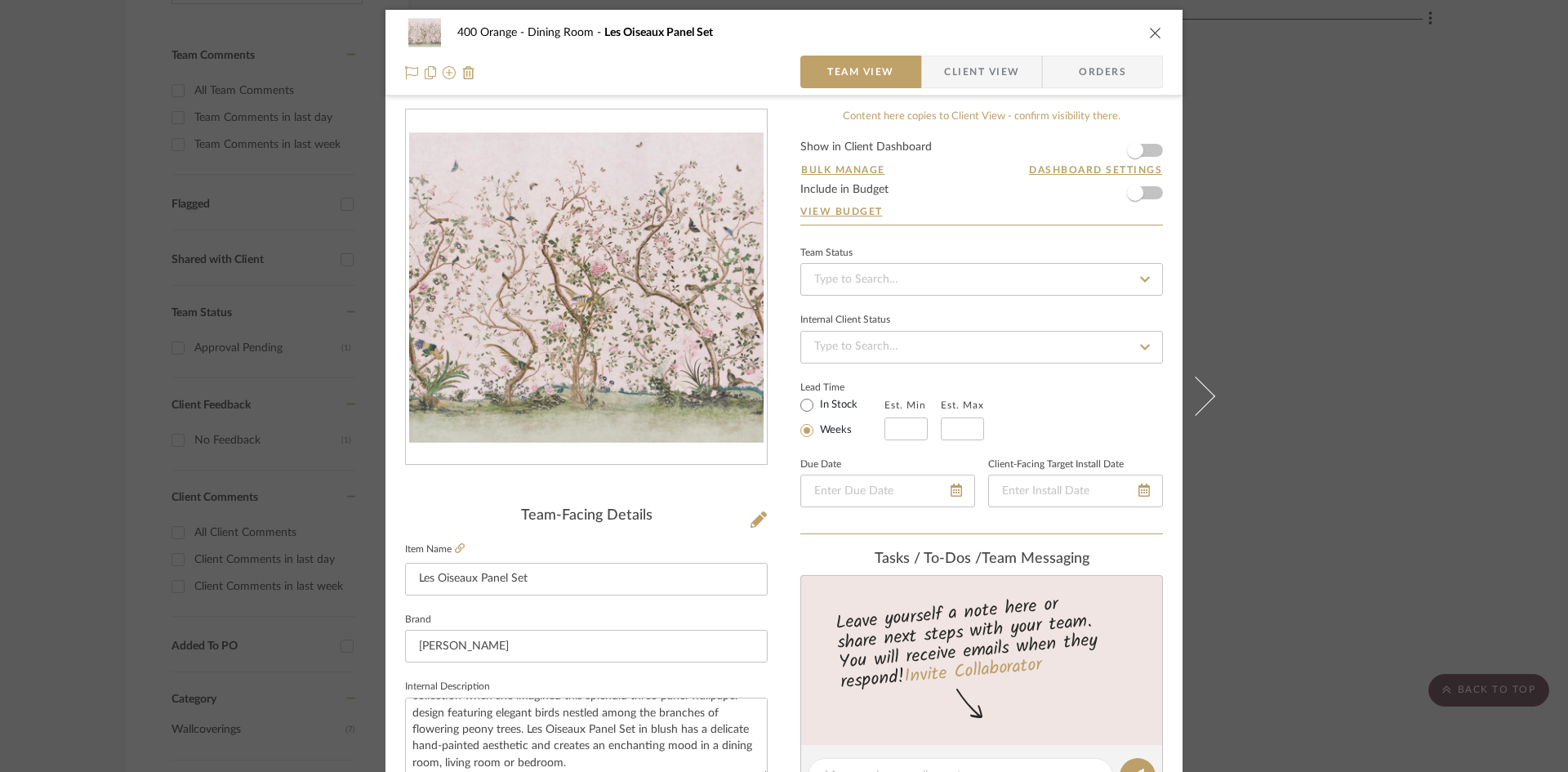
scroll to position [0, 0]
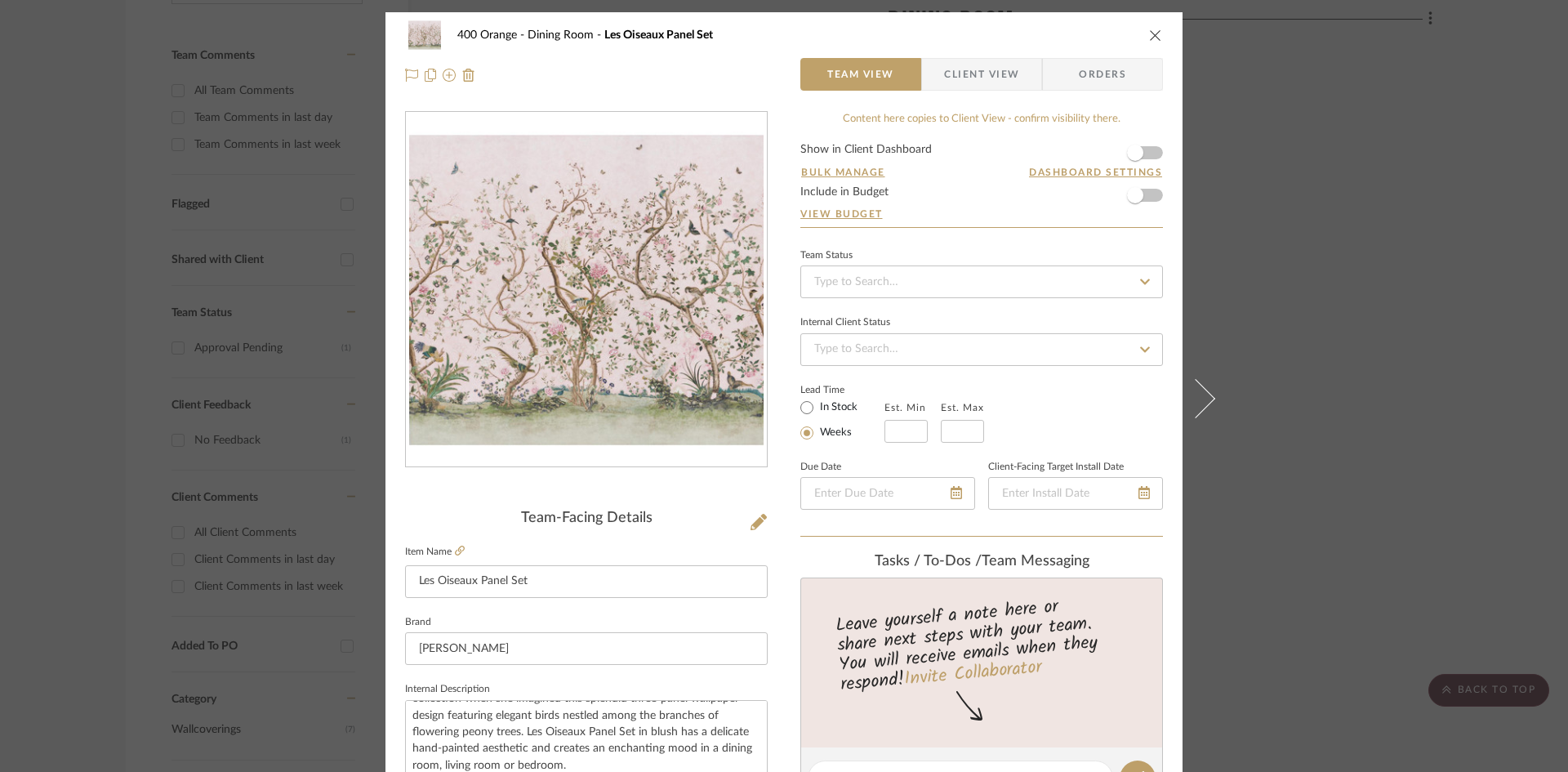
click at [827, 413] on label "In Stock" at bounding box center [837, 408] width 41 height 15
click at [817, 413] on input "In Stock" at bounding box center [807, 408] width 20 height 20
radio input "true"
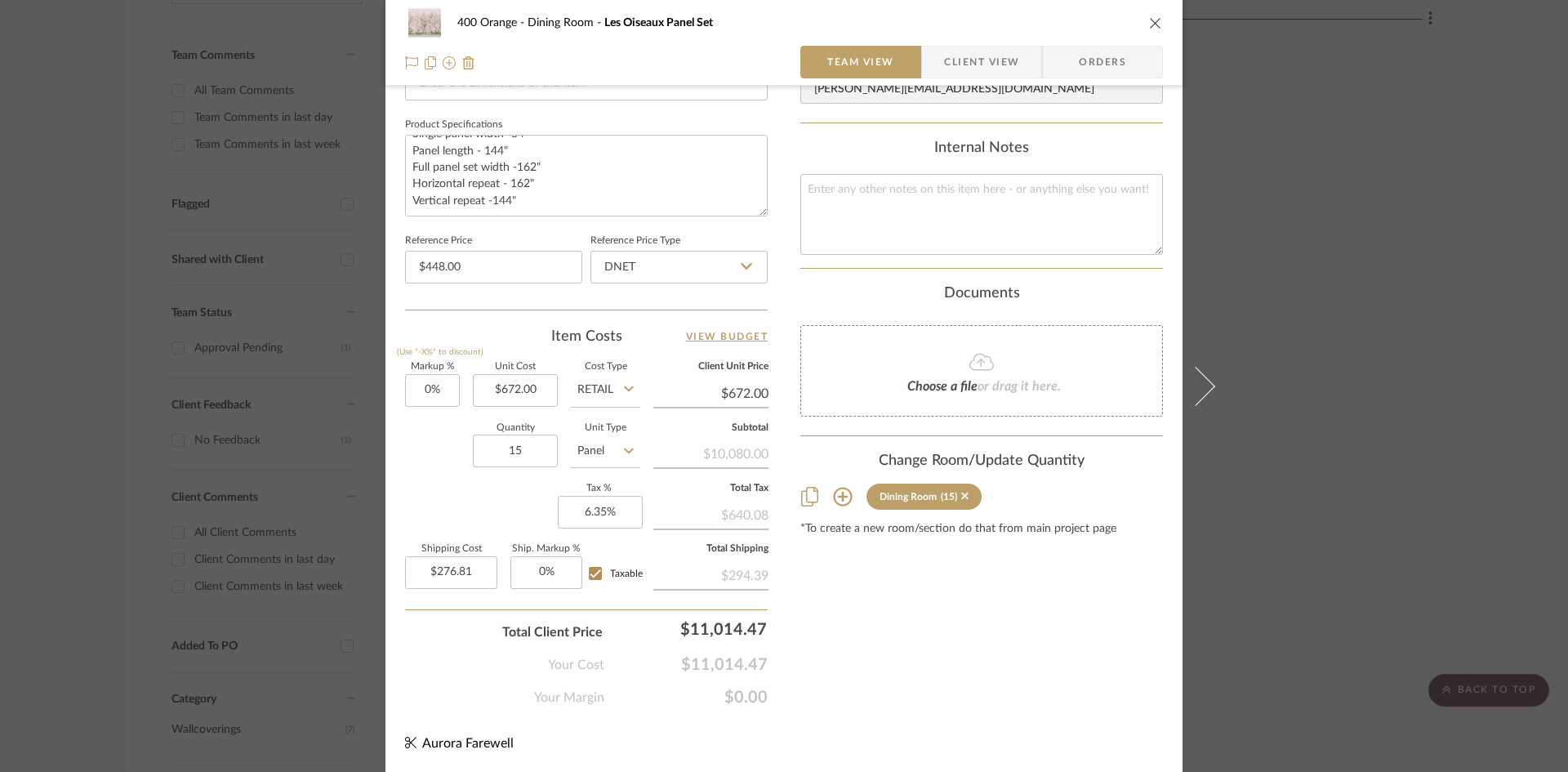
scroll to position [749, 0]
click at [1332, 132] on div "400 Orange Dining Room Les Oiseaux Panel Set Team View Client View Orders Team-…" at bounding box center [784, 386] width 1568 height 772
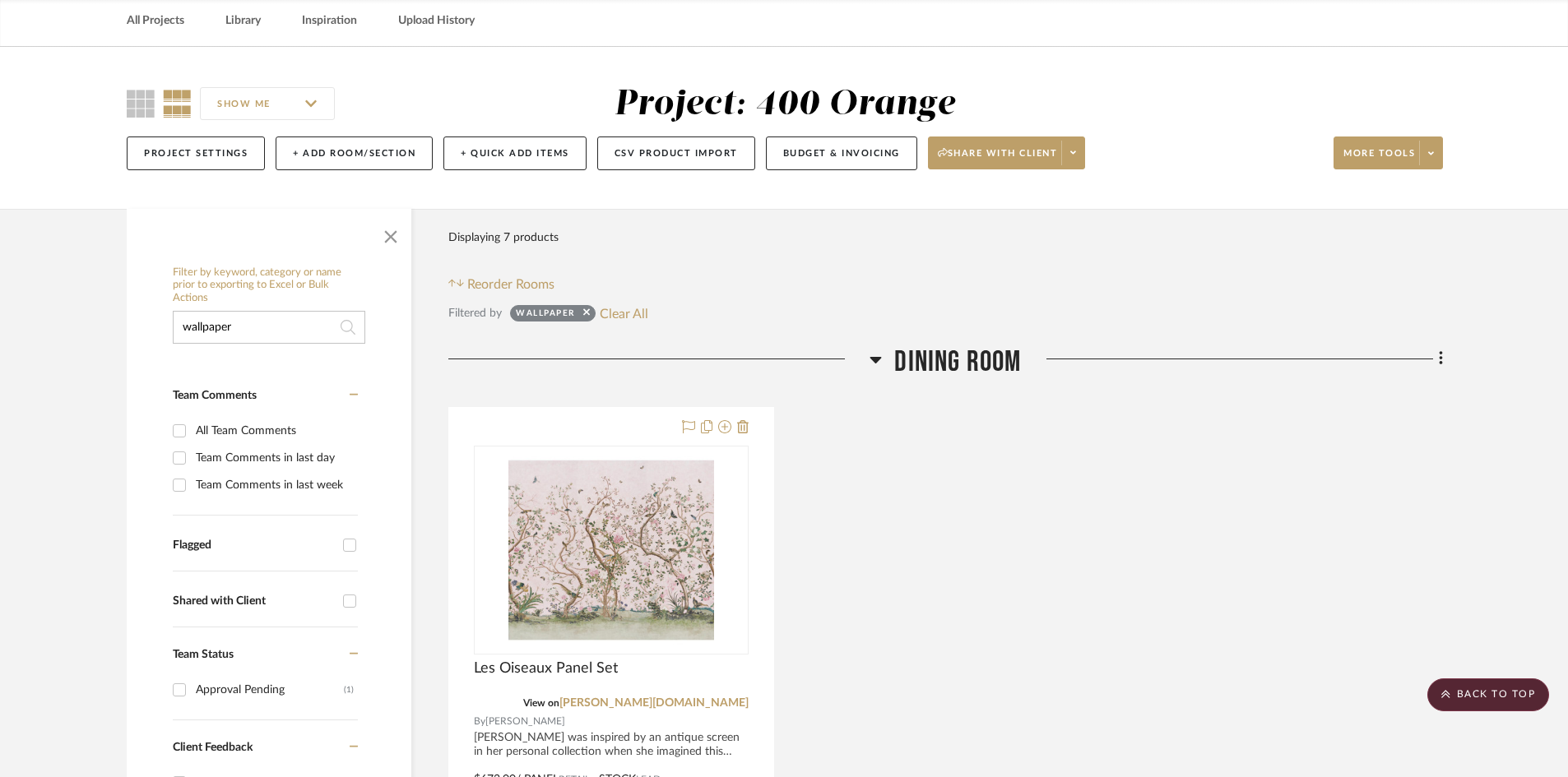
scroll to position [0, 0]
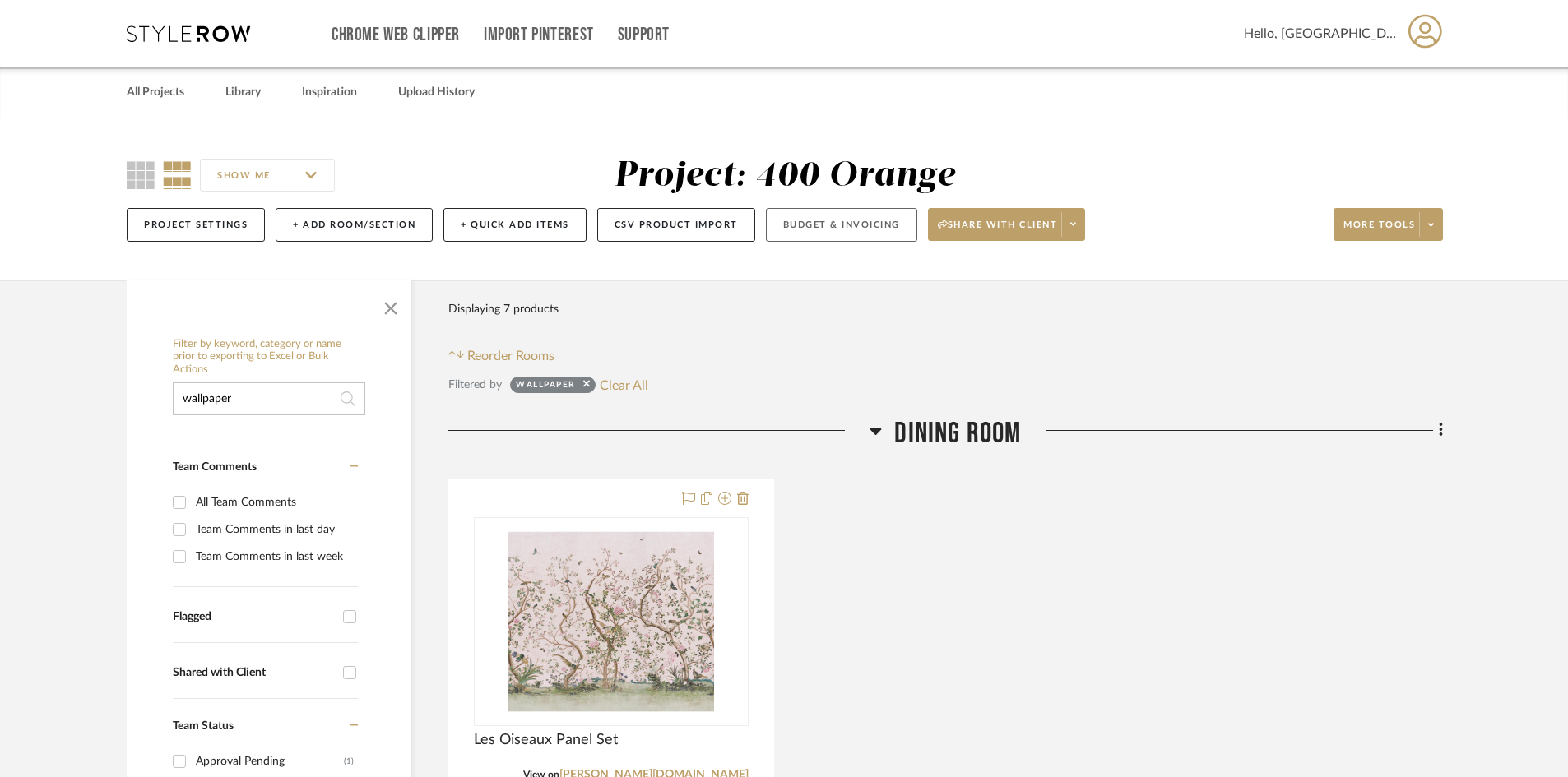
click at [809, 224] on button "Budget & Invoicing" at bounding box center [841, 224] width 152 height 33
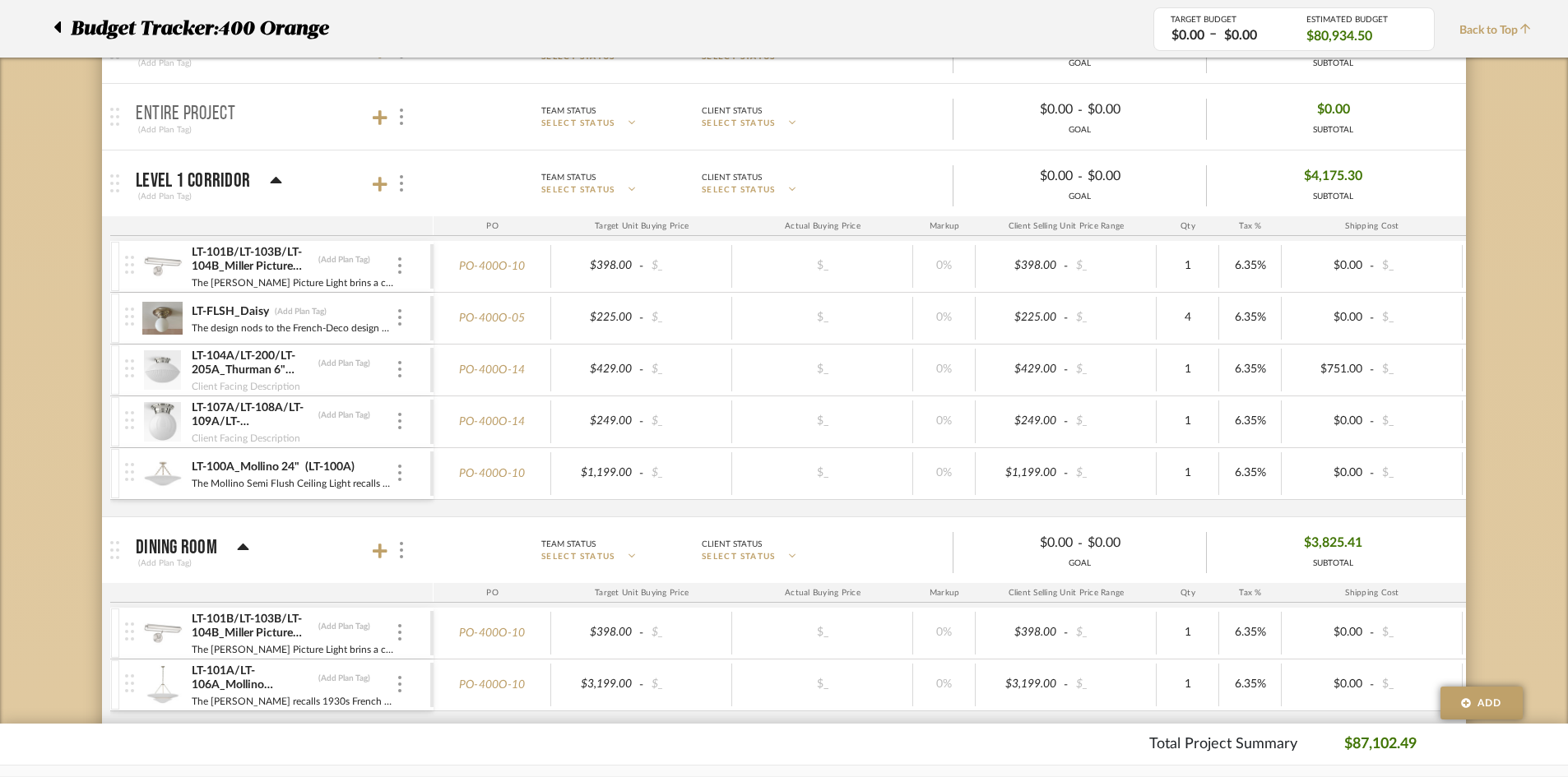
scroll to position [740, 0]
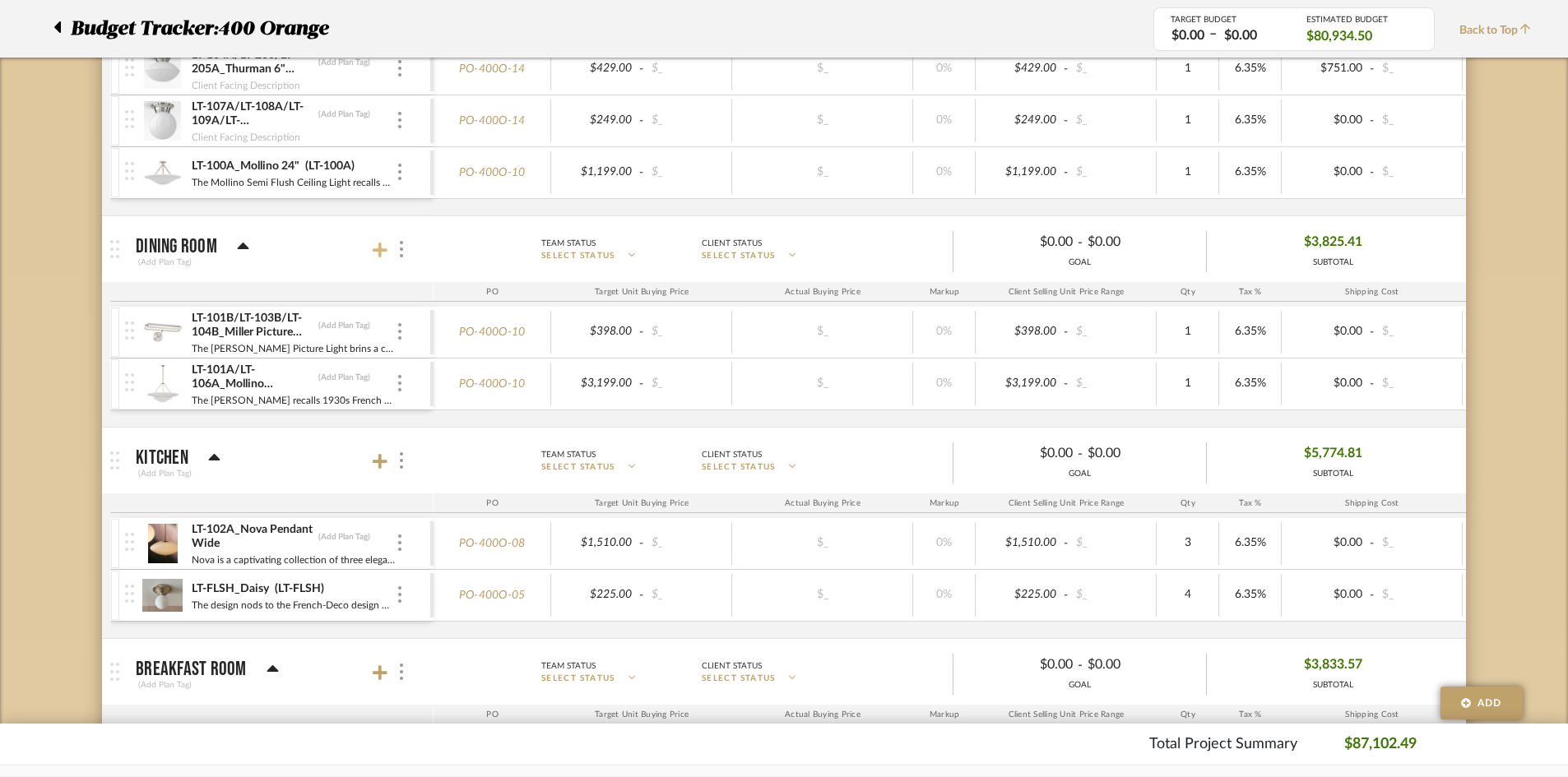
click at [379, 253] on icon at bounding box center [380, 250] width 15 height 15
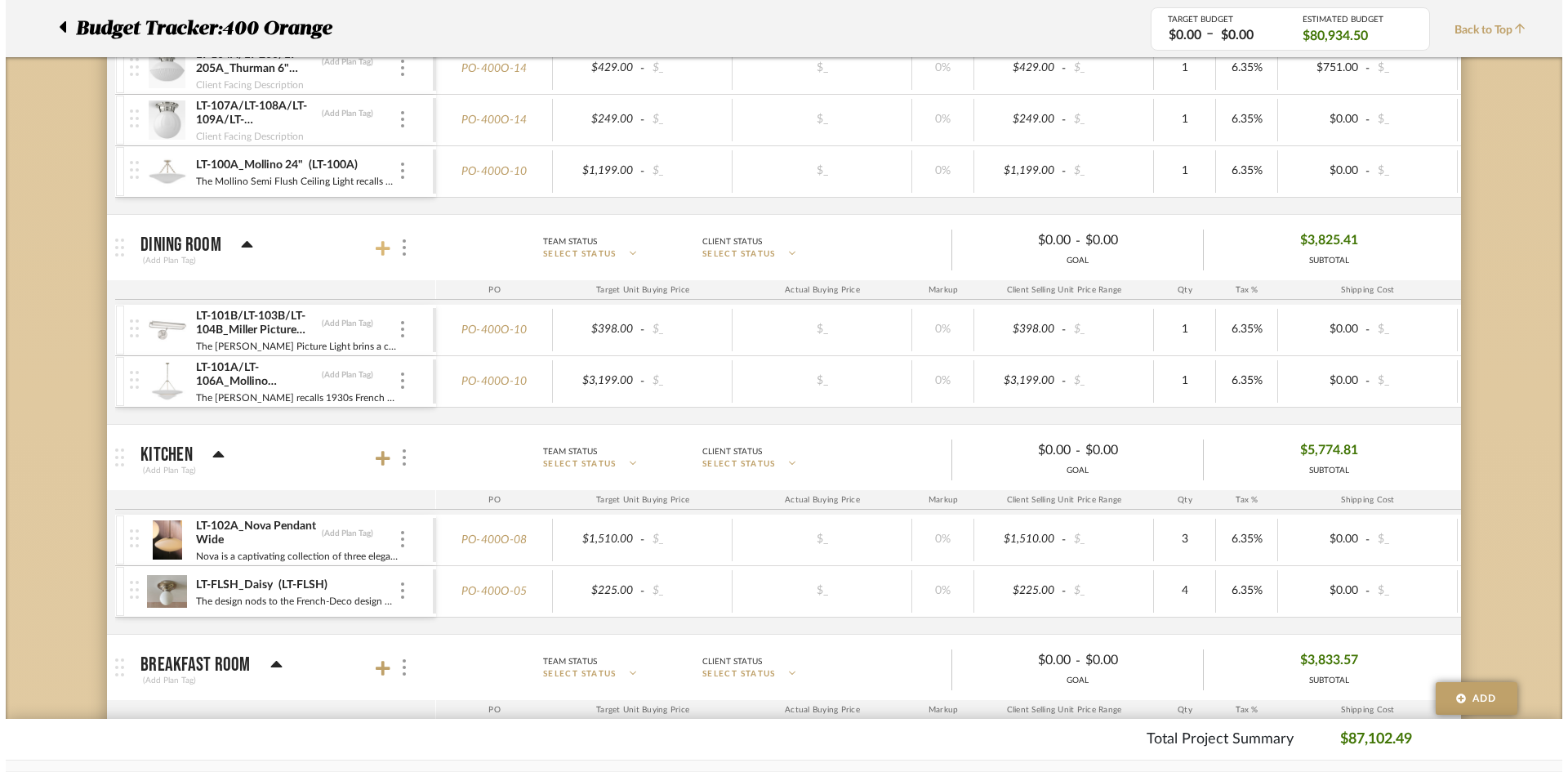
scroll to position [0, 0]
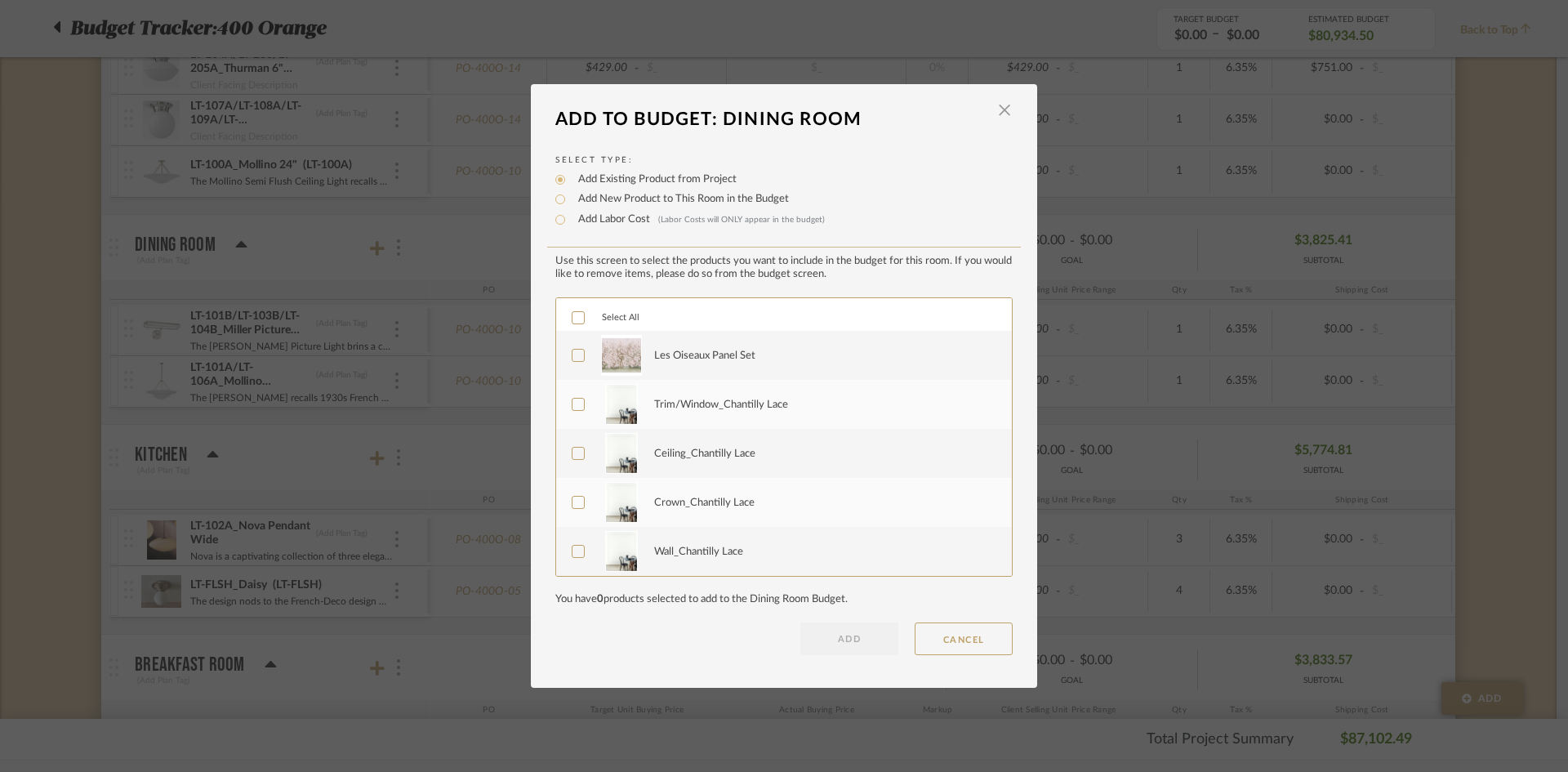
click at [675, 351] on div "Les Oiseaux Panel Set" at bounding box center [705, 356] width 101 height 17
click at [880, 636] on button "ADD" at bounding box center [849, 638] width 98 height 32
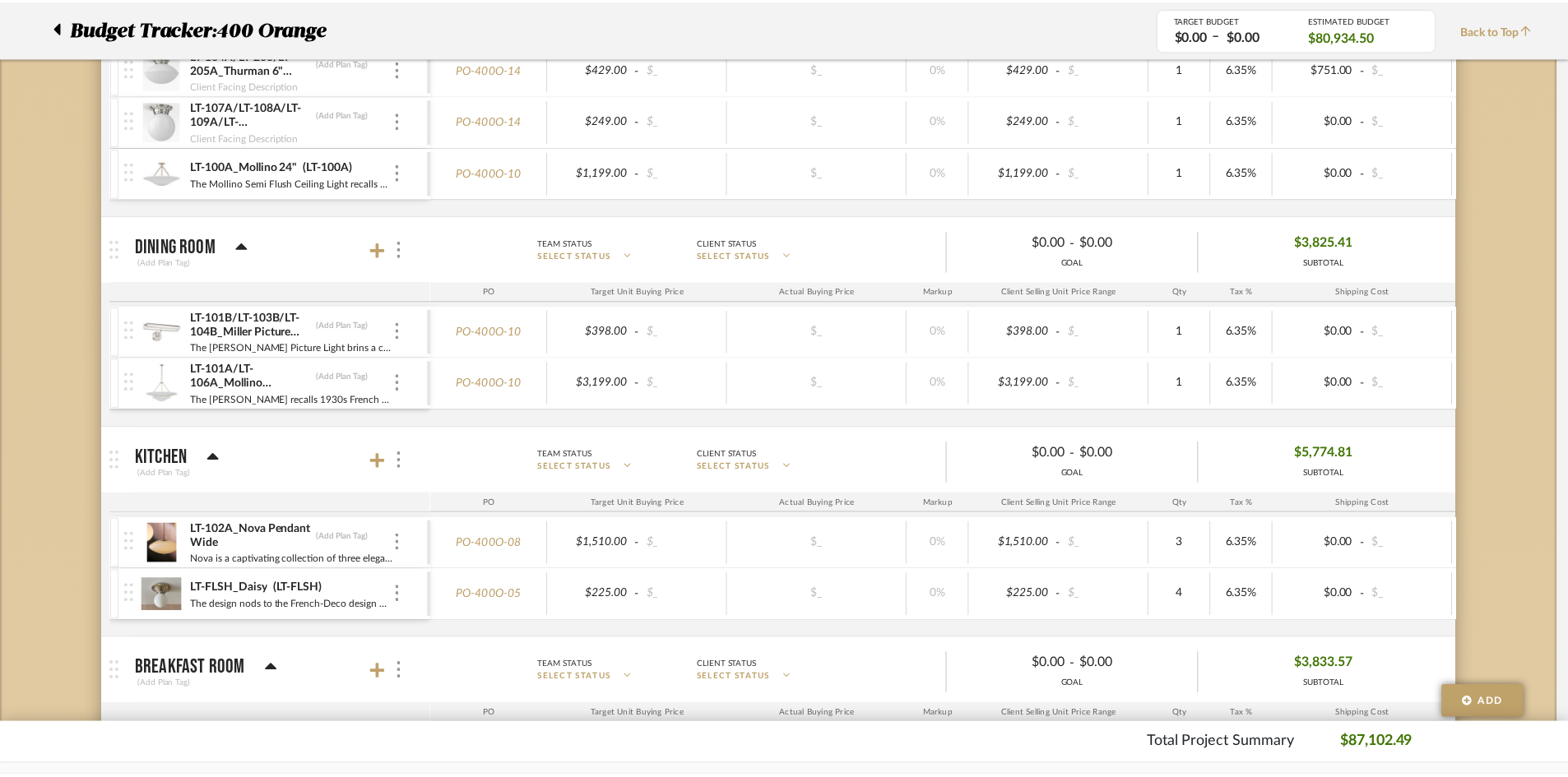
scroll to position [740, 0]
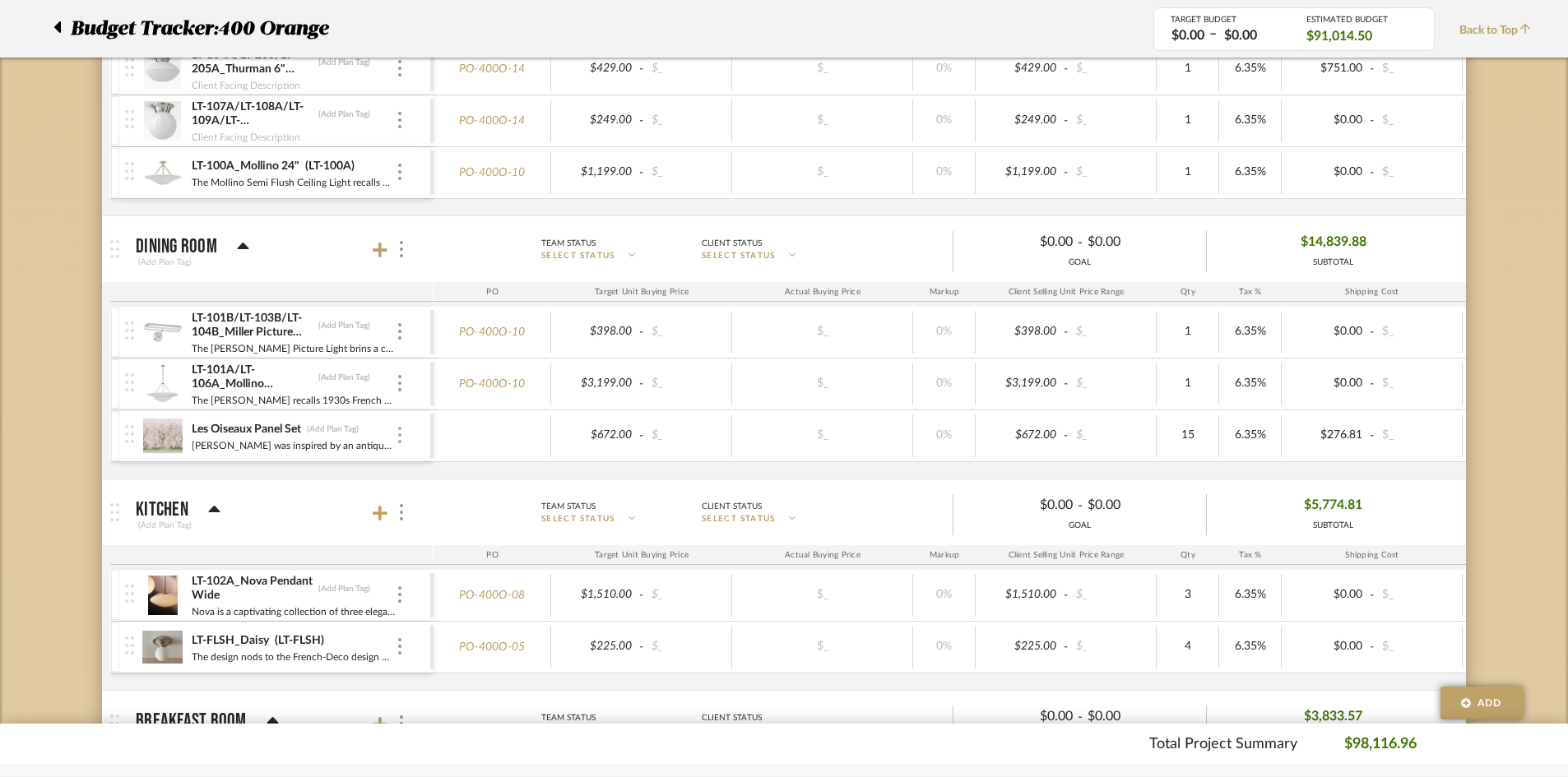
click at [402, 438] on div at bounding box center [400, 436] width 8 height 18
click at [482, 516] on span "Add Associated Product or Labor" at bounding box center [481, 514] width 101 height 28
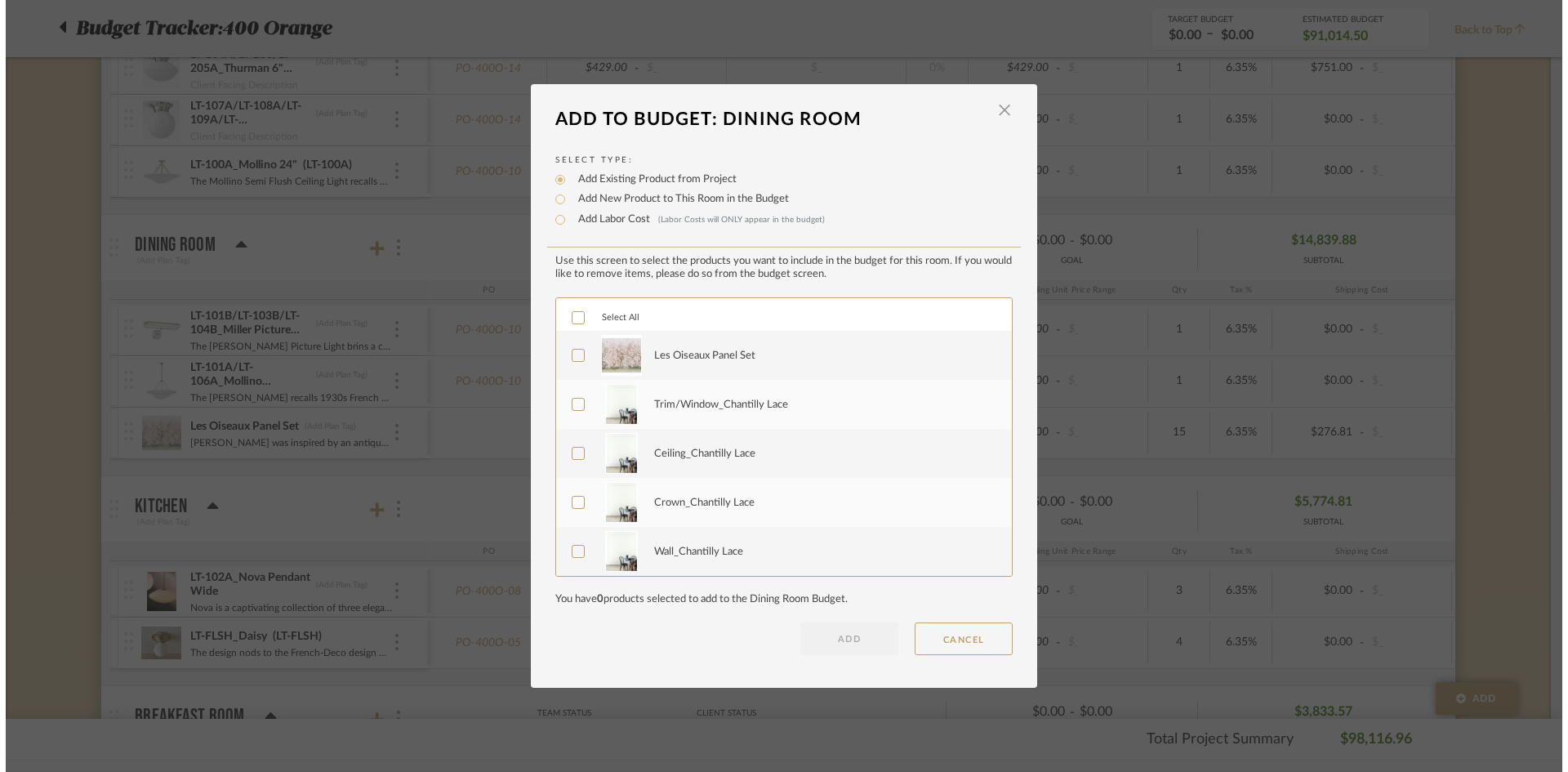
scroll to position [0, 0]
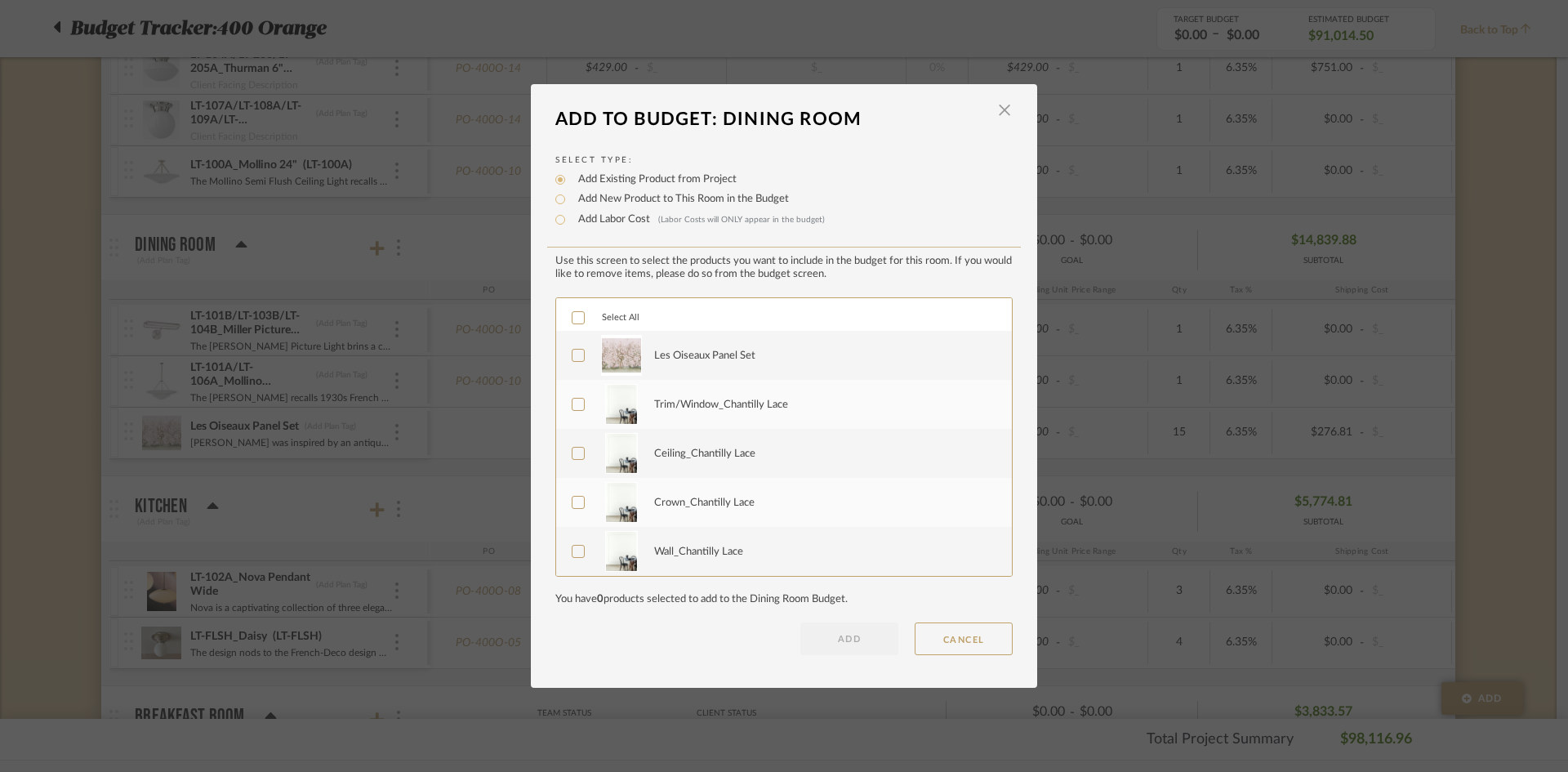
click at [601, 221] on label "Add Labor Cost (Labor Costs will ONLY appear in the budget)" at bounding box center [697, 220] width 255 height 17
click at [570, 221] on input "Add Labor Cost (Labor Costs will ONLY appear in the budget)" at bounding box center [561, 220] width 20 height 20
radio input "true"
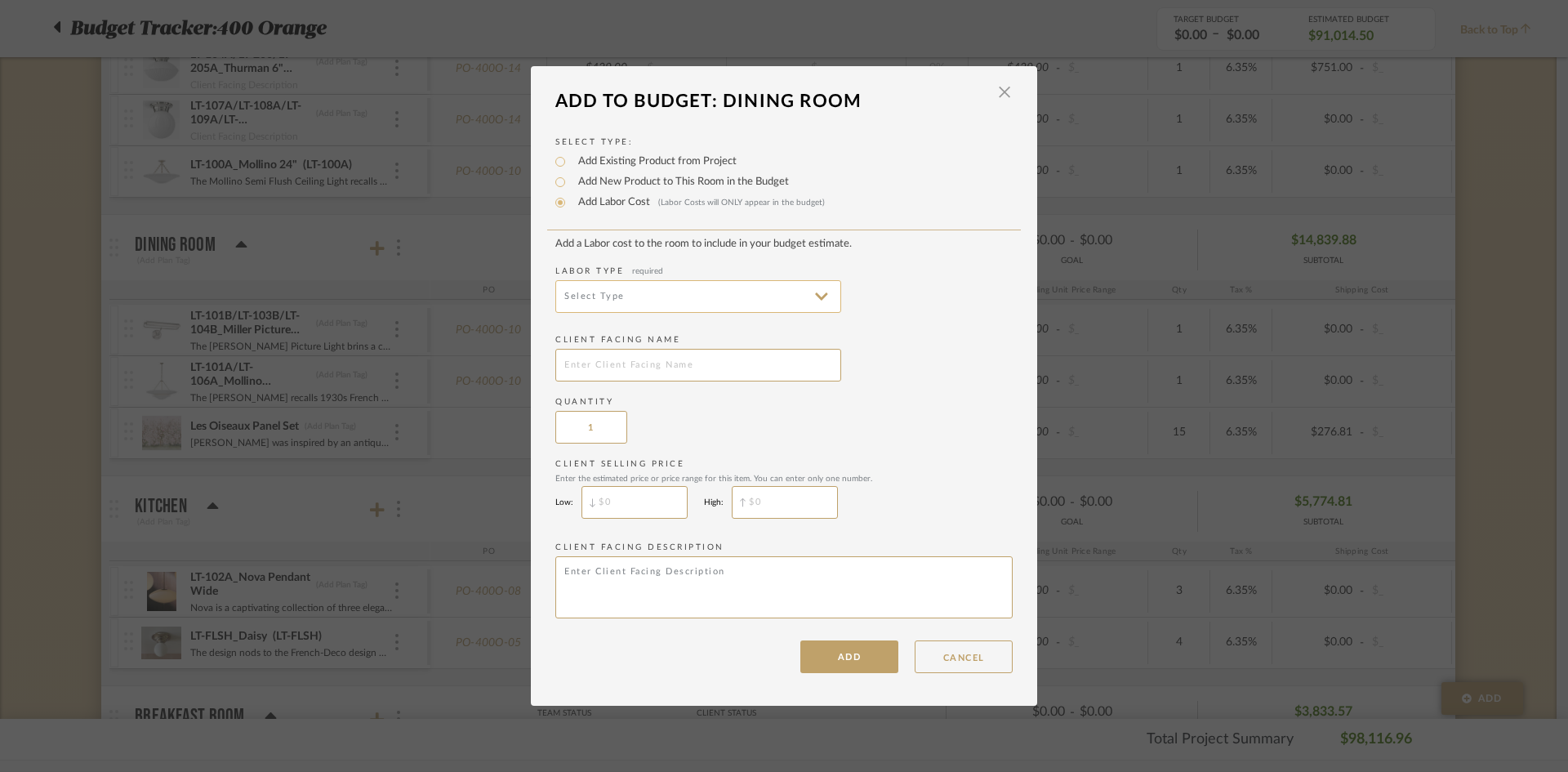
click at [657, 309] on input at bounding box center [699, 296] width 286 height 32
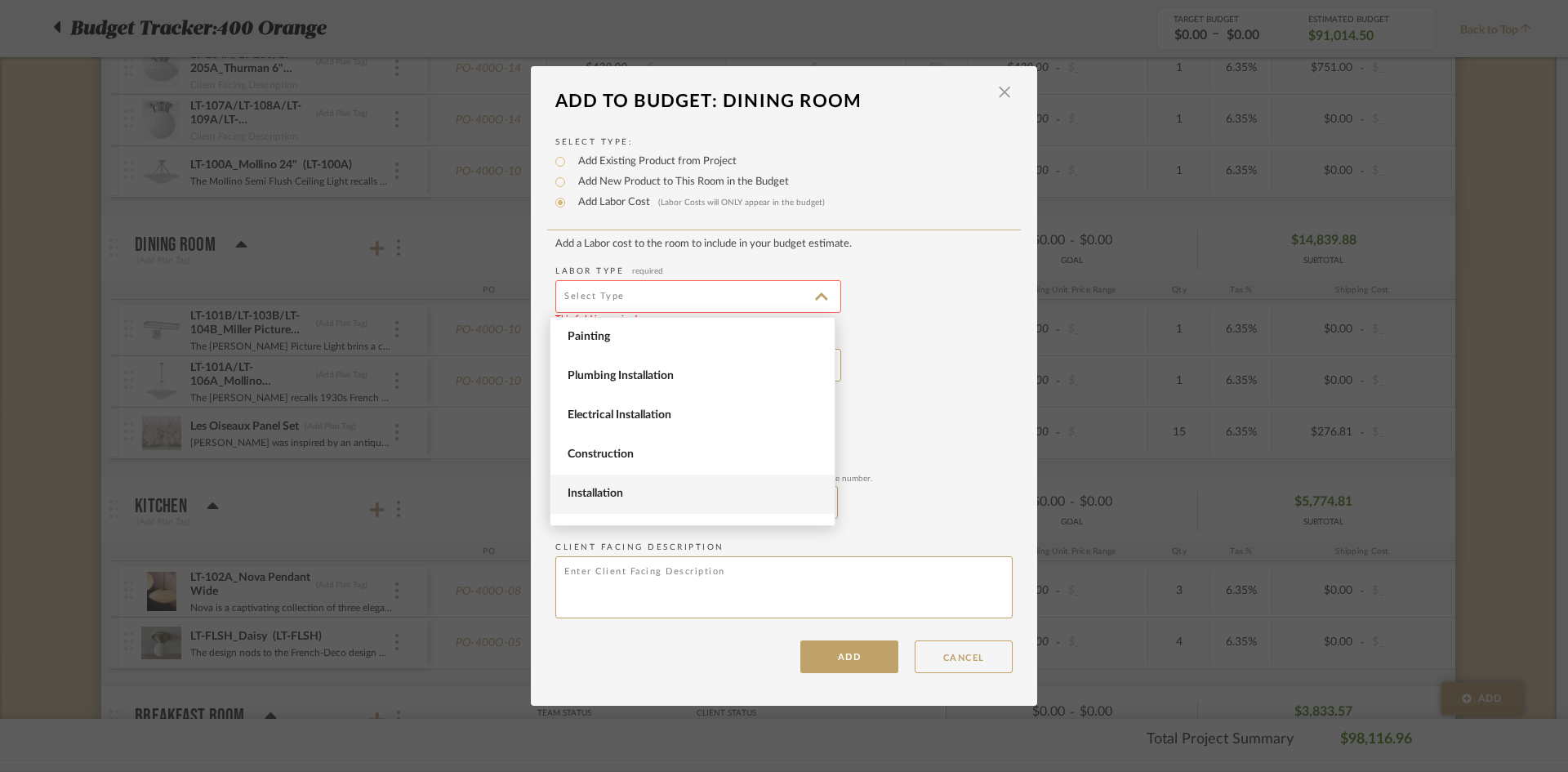
click at [684, 495] on span "Installation" at bounding box center [694, 493] width 254 height 14
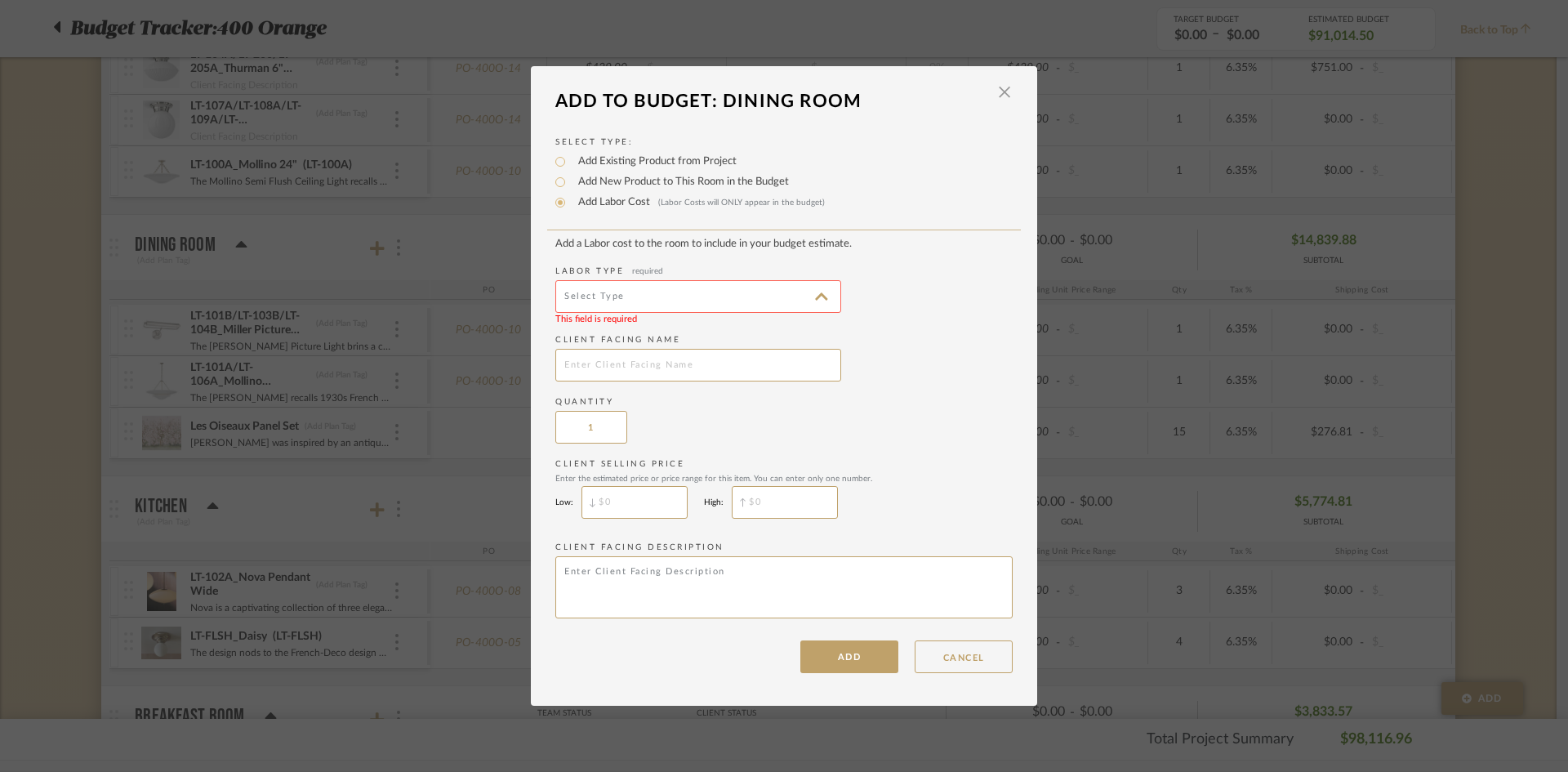
type input "Installation"
click at [680, 374] on input "text" at bounding box center [699, 364] width 286 height 32
type input "Frohlich Wallpaper Installation"
type input "$"
click at [601, 498] on input "$" at bounding box center [635, 502] width 106 height 32
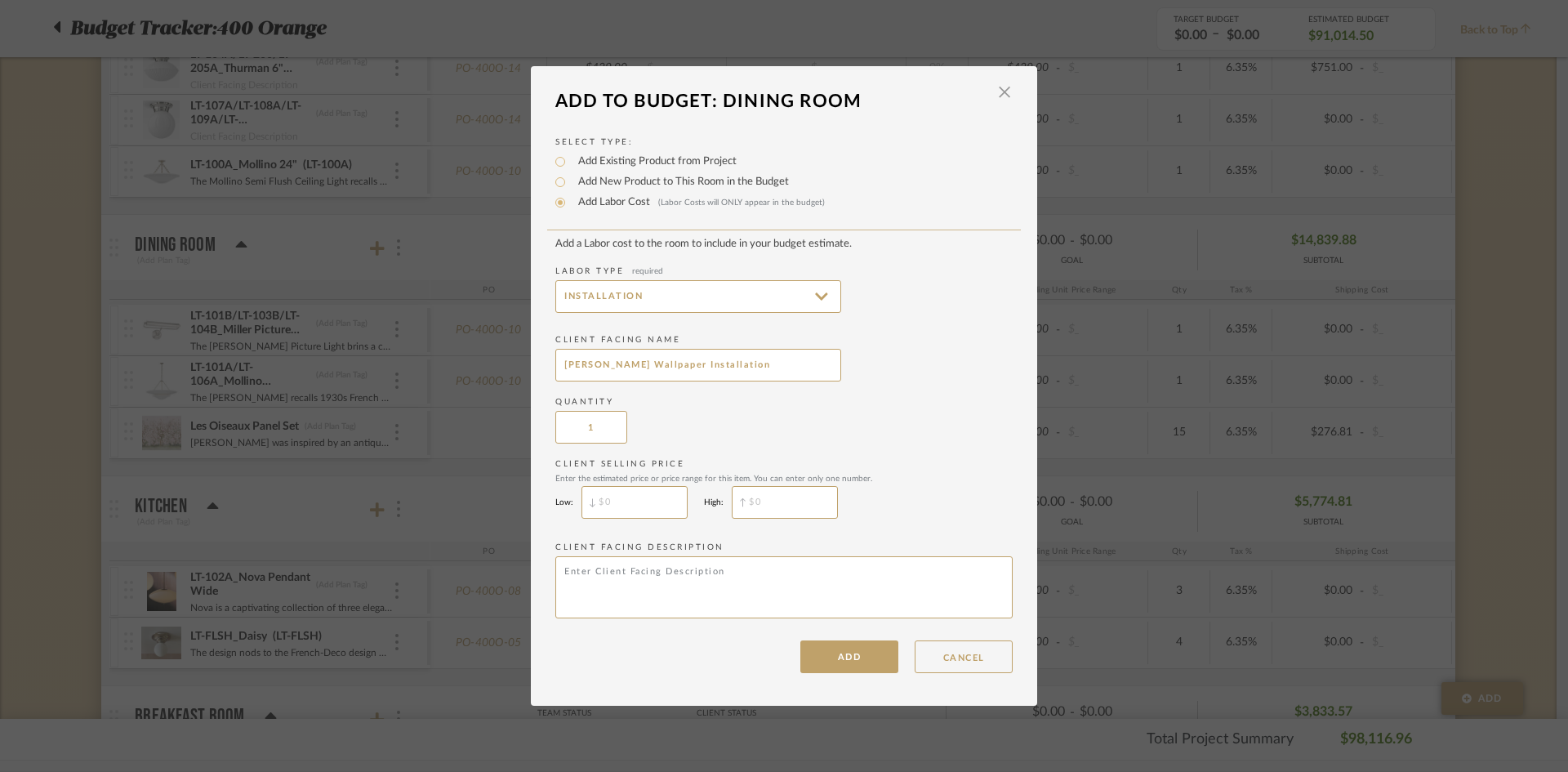
type input "$"
click at [662, 501] on input "$" at bounding box center [635, 502] width 106 height 32
type input "$3,375"
click at [695, 572] on textarea at bounding box center [784, 587] width 458 height 62
type textarea "Wallpaper Installation"
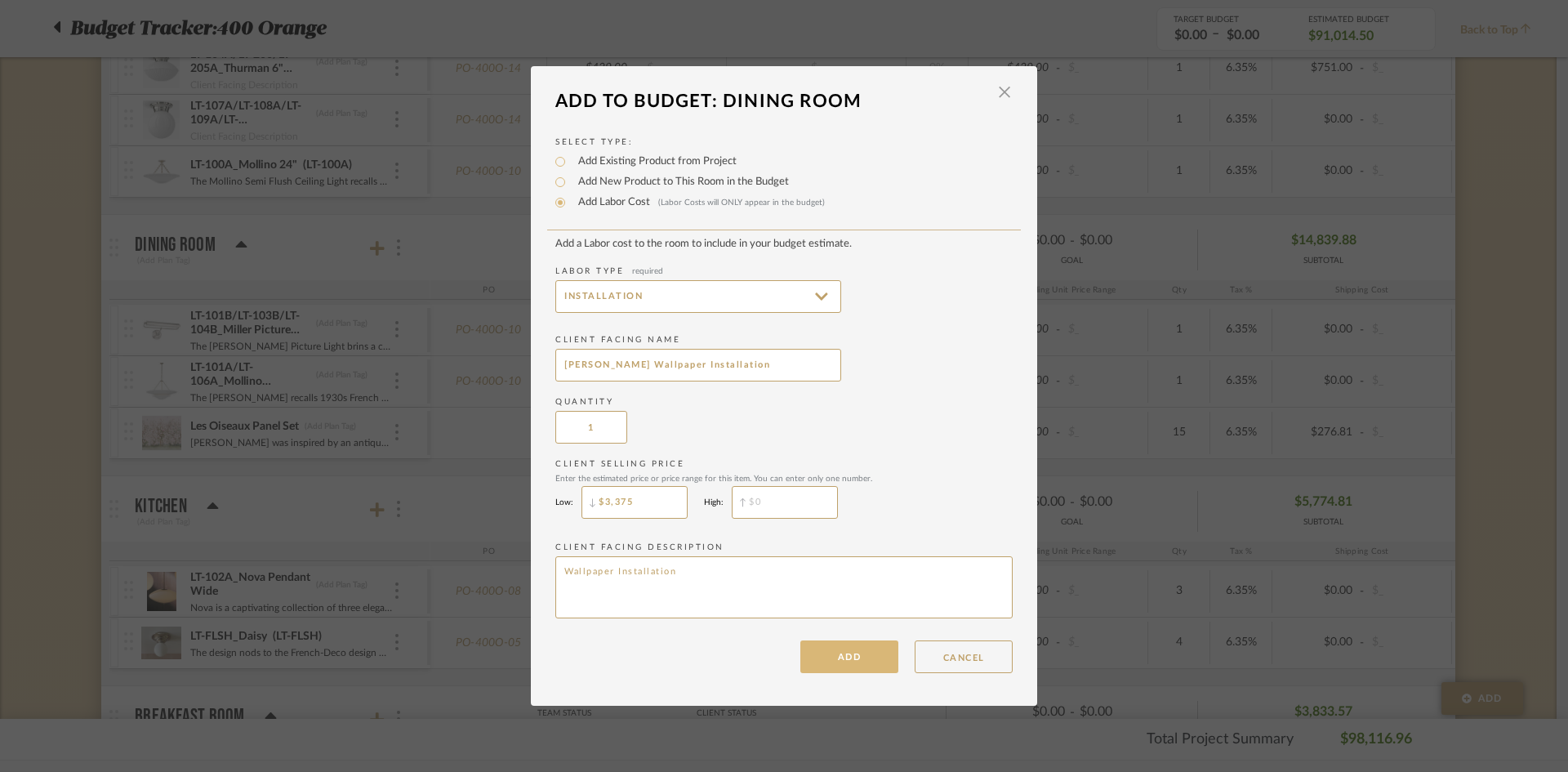
click at [844, 663] on button "ADD" at bounding box center [849, 656] width 98 height 32
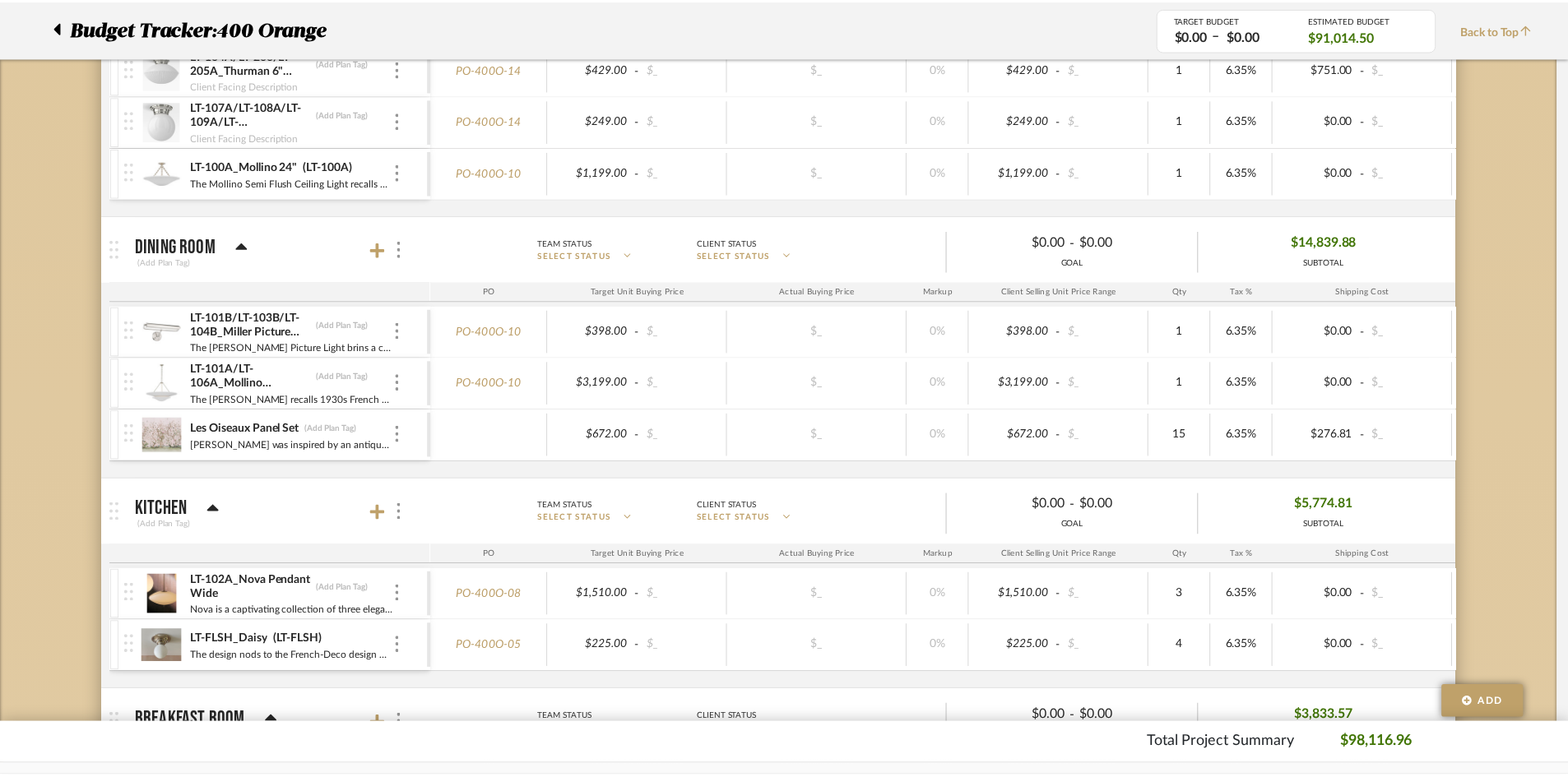
scroll to position [740, 0]
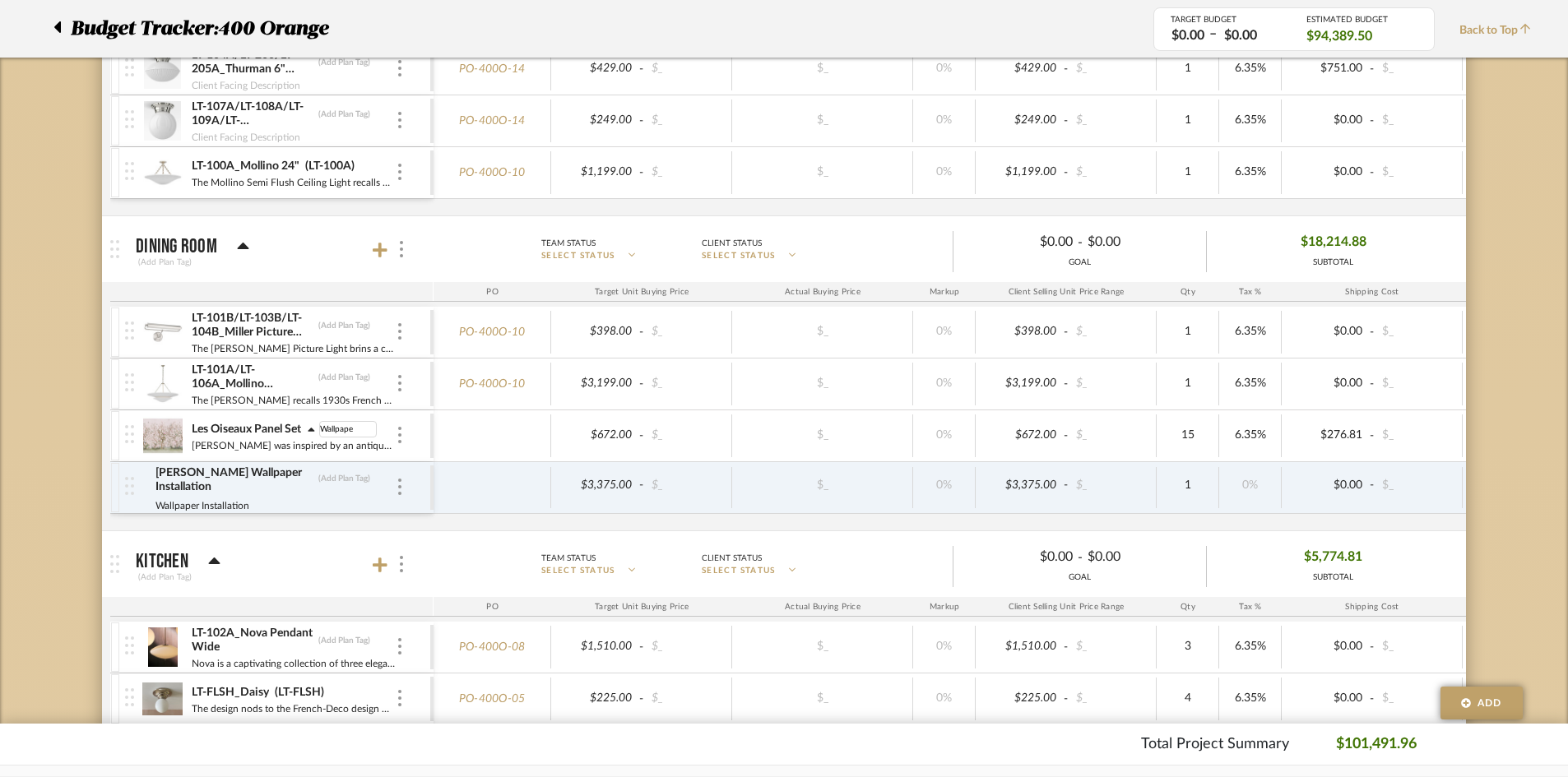
type input "Wallpaper"
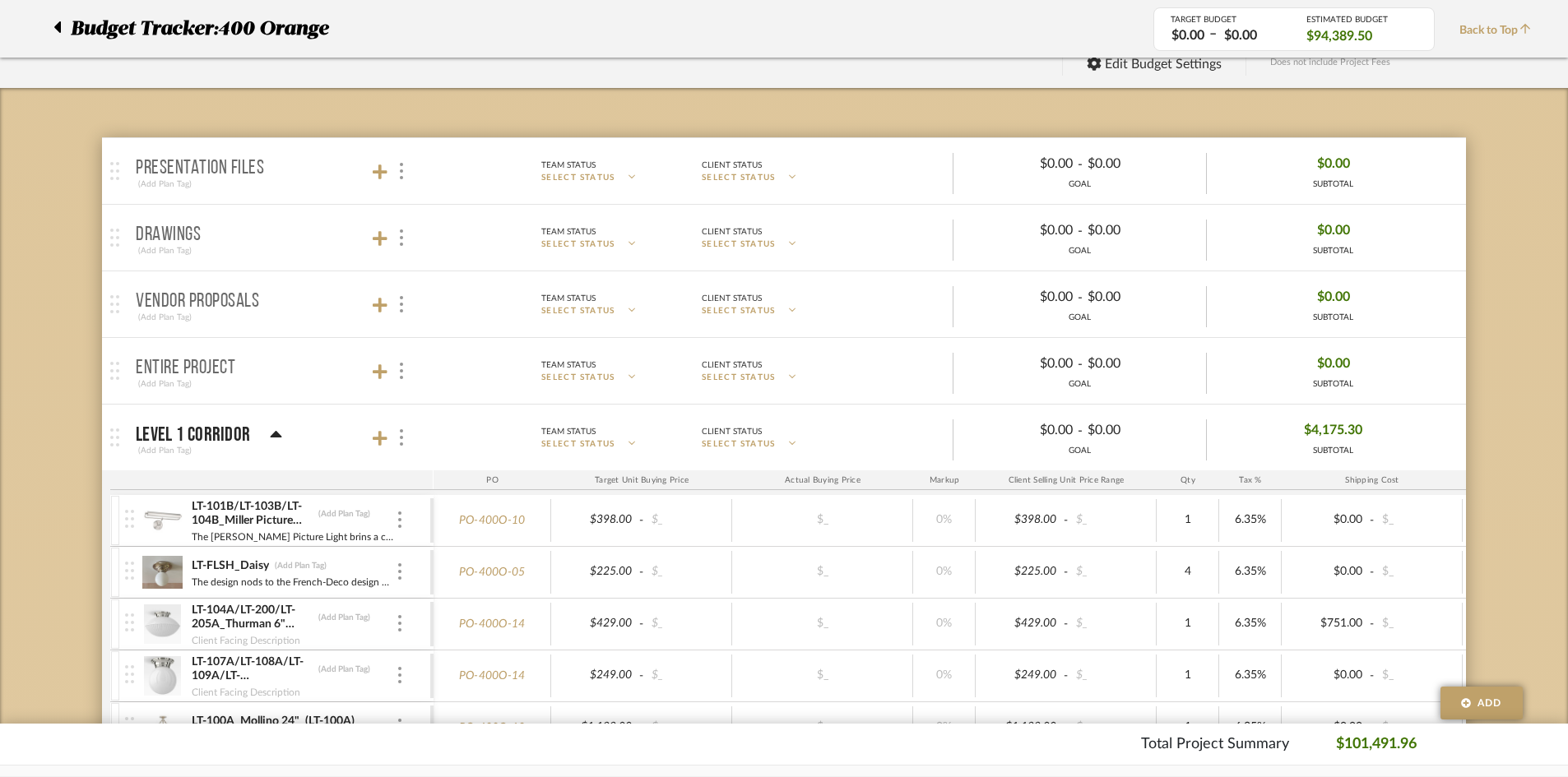
scroll to position [0, 0]
